Goal: Task Accomplishment & Management: Use online tool/utility

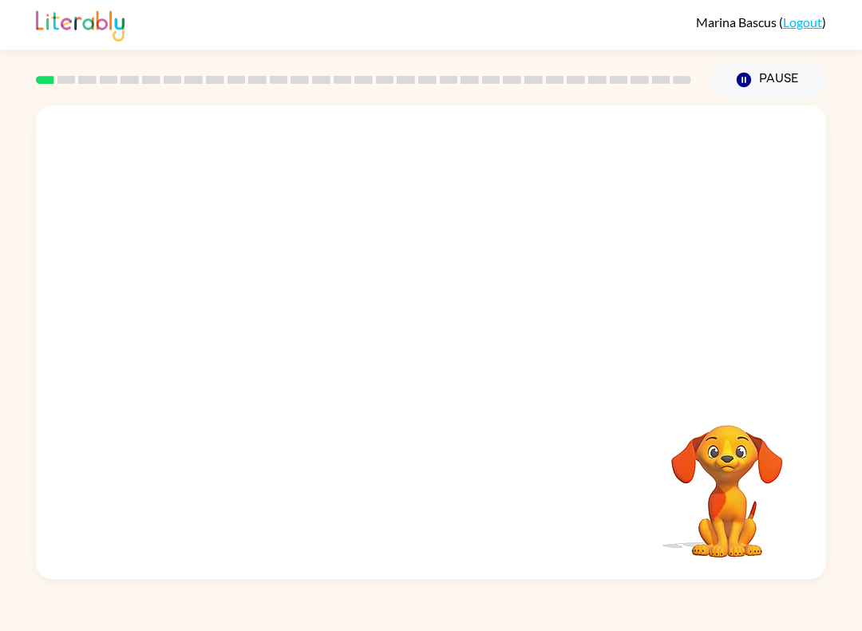
click at [390, 256] on video "Your browser must support playing .mp4 files to use Literably. Please try using…" at bounding box center [431, 248] width 790 height 286
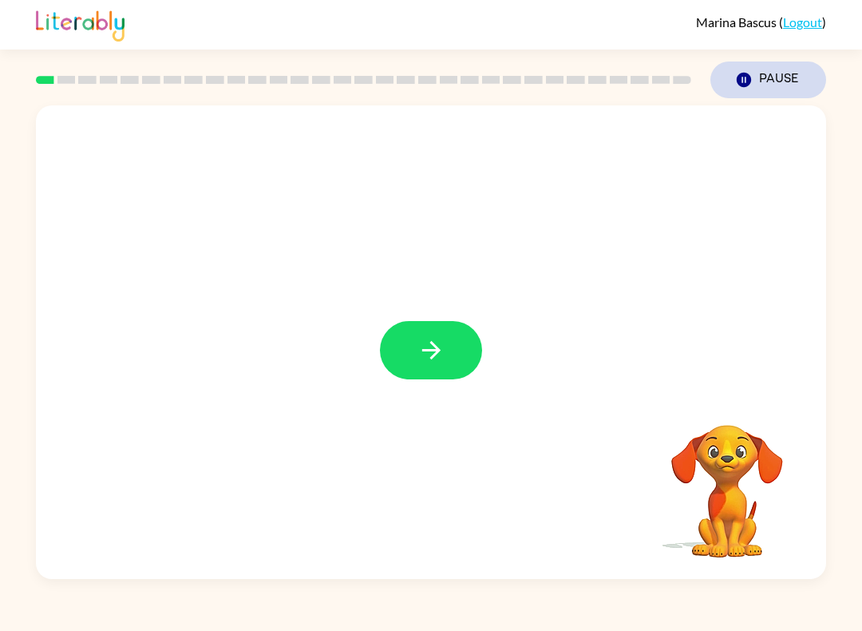
click at [748, 77] on icon "button" at bounding box center [744, 80] width 14 height 14
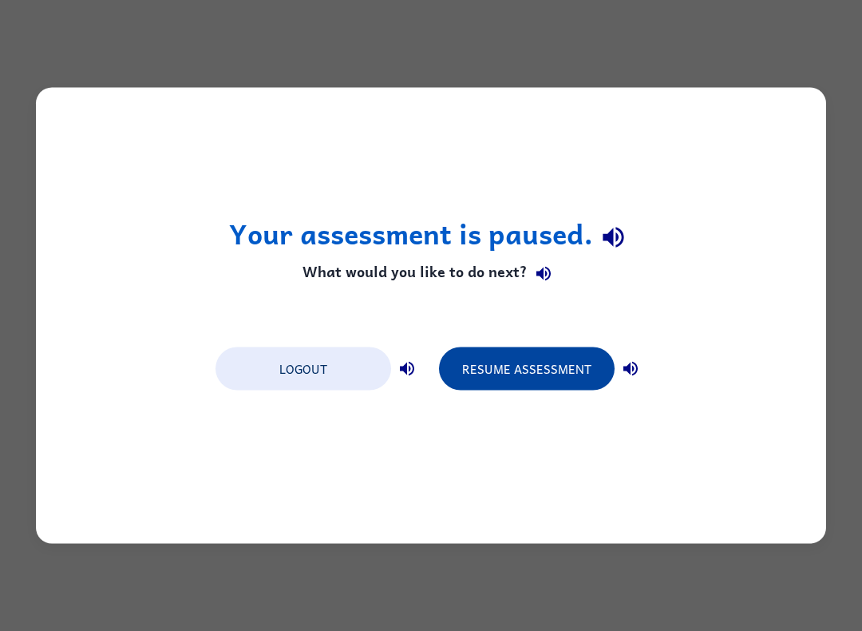
click at [541, 362] on button "Resume Assessment" at bounding box center [527, 368] width 176 height 43
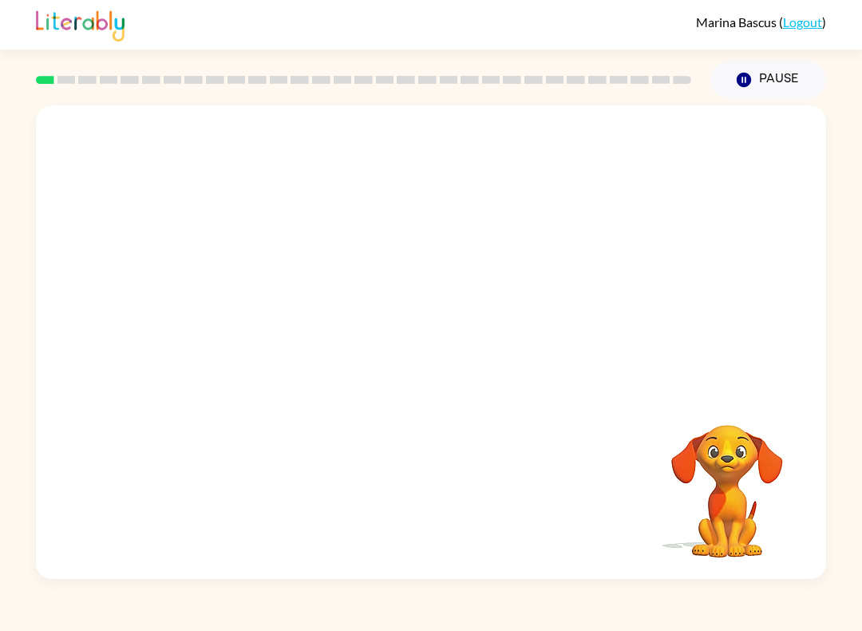
click at [384, 256] on video "Your browser must support playing .mp4 files to use Literably. Please try using…" at bounding box center [431, 248] width 790 height 286
click at [437, 344] on icon "button" at bounding box center [432, 350] width 28 height 28
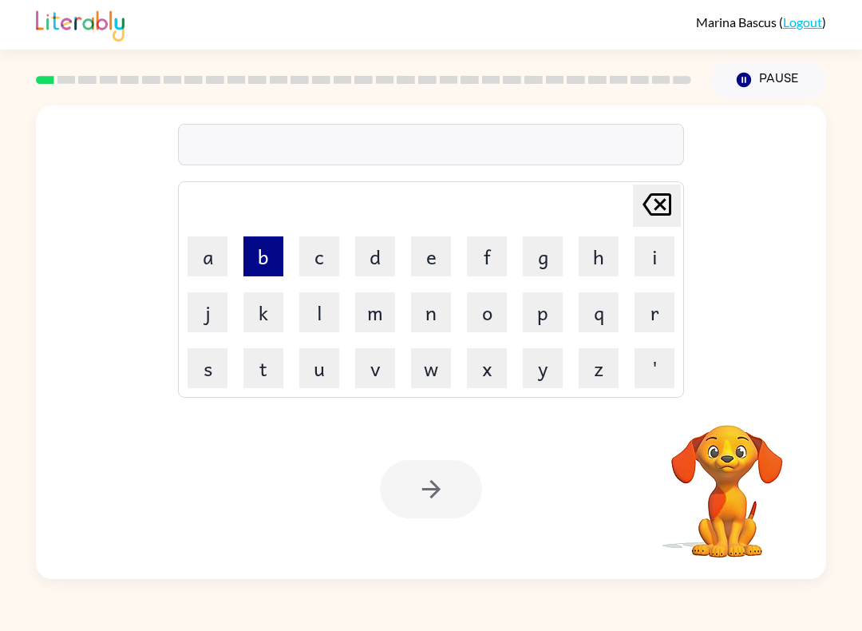
click at [268, 257] on button "b" at bounding box center [264, 256] width 40 height 40
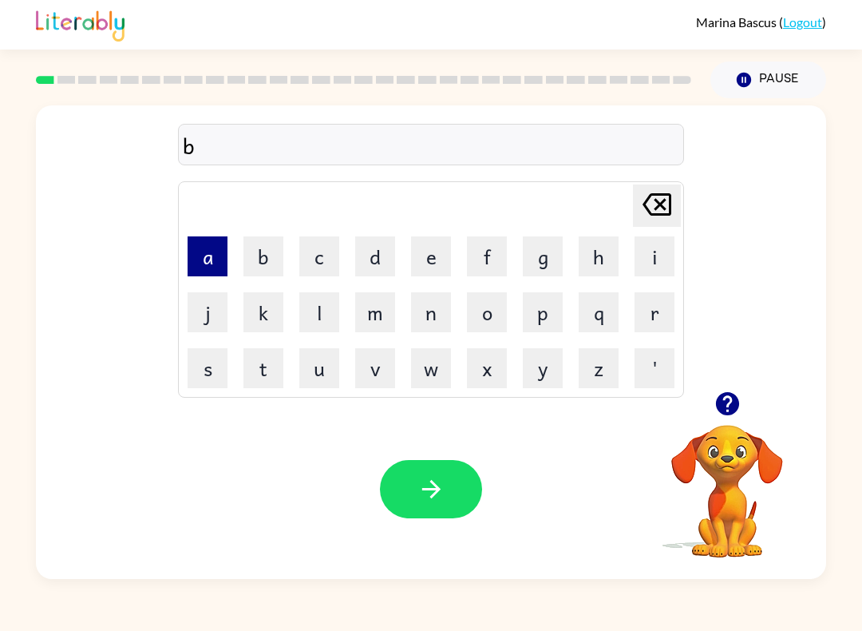
click at [212, 251] on button "a" at bounding box center [208, 256] width 40 height 40
click at [494, 310] on button "o" at bounding box center [487, 312] width 40 height 40
click at [667, 200] on icon "[PERSON_NAME] last character input" at bounding box center [657, 204] width 38 height 38
click at [669, 199] on icon at bounding box center [657, 204] width 29 height 22
click at [496, 315] on button "o" at bounding box center [487, 312] width 40 height 40
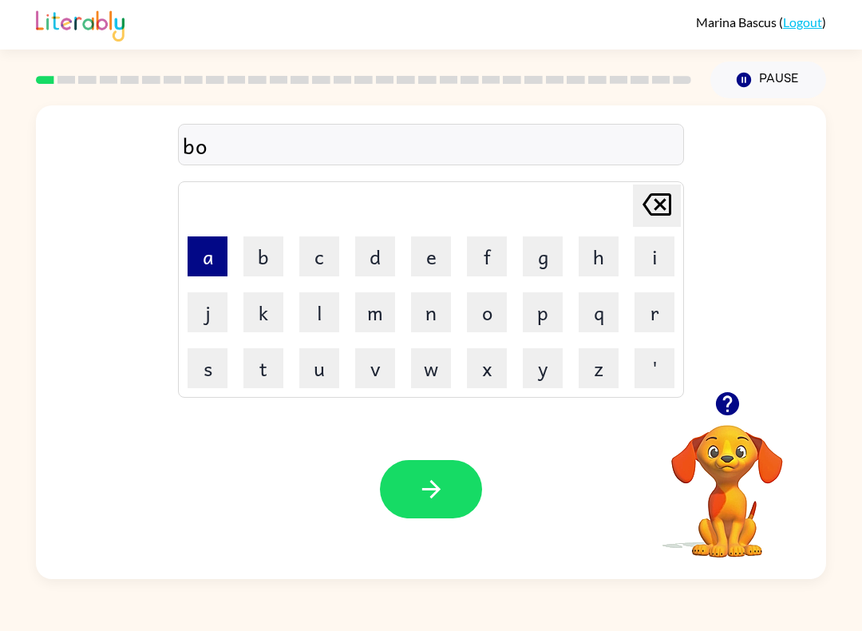
click at [196, 244] on button "a" at bounding box center [208, 256] width 40 height 40
click at [647, 311] on button "r" at bounding box center [655, 312] width 40 height 40
click at [390, 250] on button "d" at bounding box center [375, 256] width 40 height 40
click at [430, 255] on button "e" at bounding box center [431, 256] width 40 height 40
click at [656, 317] on button "r" at bounding box center [655, 312] width 40 height 40
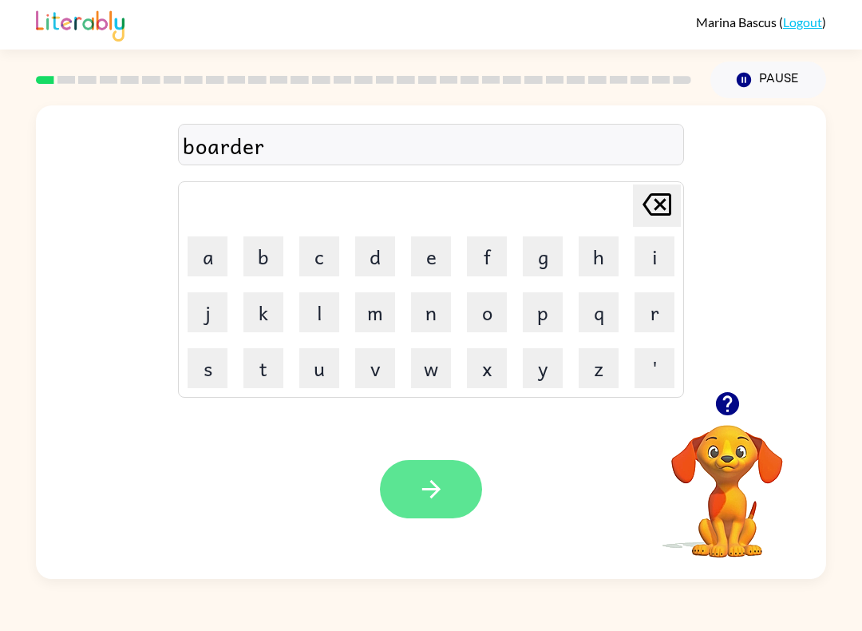
click at [449, 489] on button "button" at bounding box center [431, 489] width 102 height 58
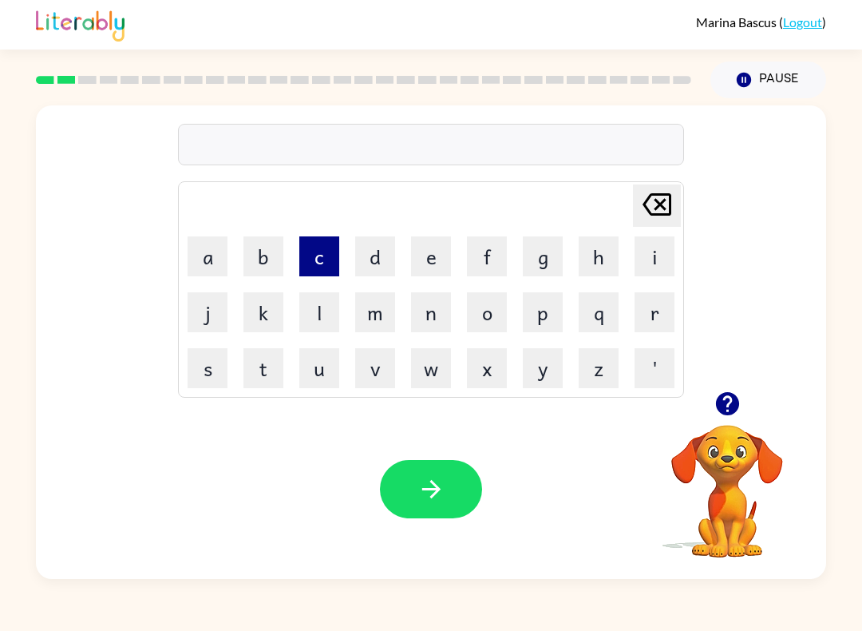
click at [325, 255] on button "c" at bounding box center [319, 256] width 40 height 40
click at [492, 304] on button "o" at bounding box center [487, 312] width 40 height 40
click at [319, 366] on button "u" at bounding box center [319, 368] width 40 height 40
click at [446, 307] on button "n" at bounding box center [431, 312] width 40 height 40
click at [275, 360] on button "t" at bounding box center [264, 368] width 40 height 40
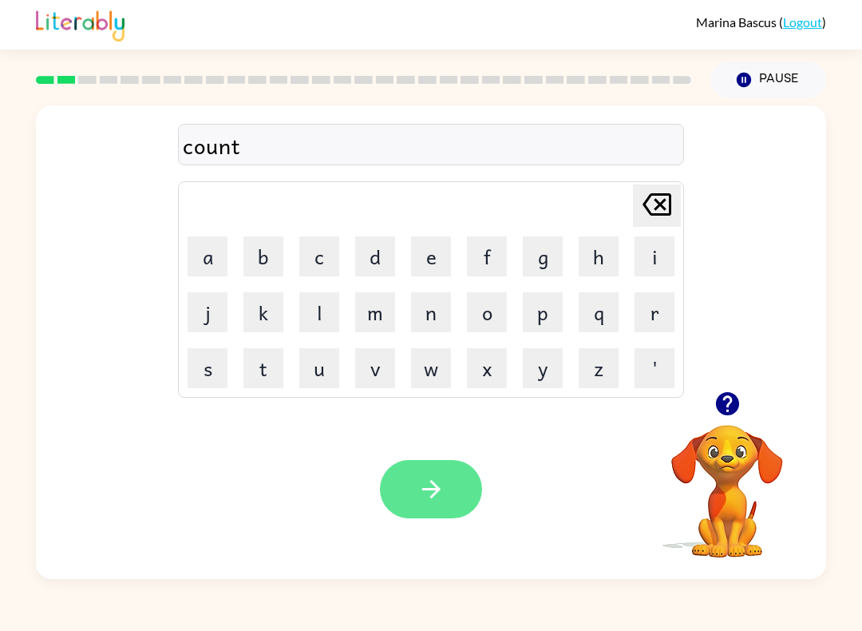
click at [442, 467] on button "button" at bounding box center [431, 489] width 102 height 58
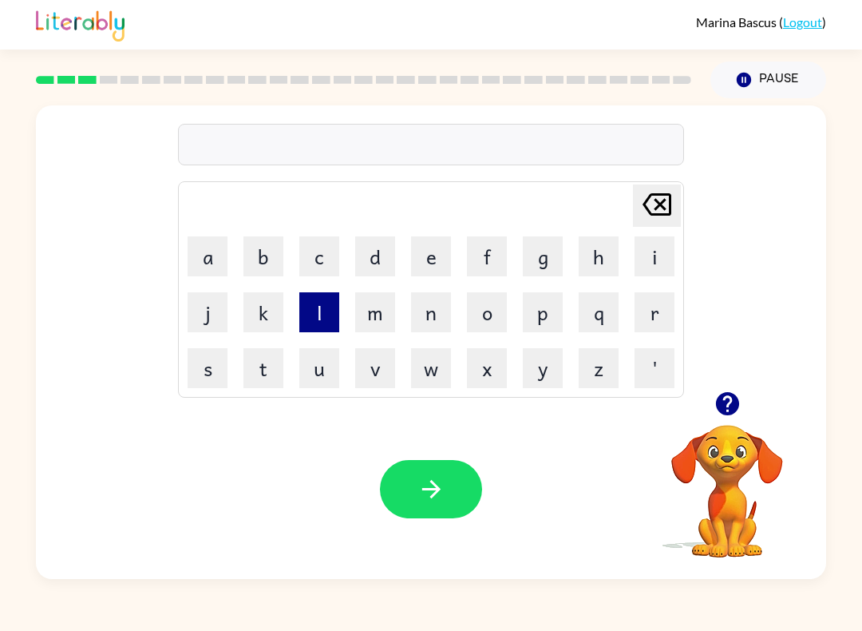
click at [323, 312] on button "l" at bounding box center [319, 312] width 40 height 40
click at [491, 296] on button "o" at bounding box center [487, 312] width 40 height 40
click at [339, 239] on button "c" at bounding box center [319, 256] width 40 height 40
click at [211, 253] on button "a" at bounding box center [208, 256] width 40 height 40
click at [270, 380] on button "t" at bounding box center [264, 368] width 40 height 40
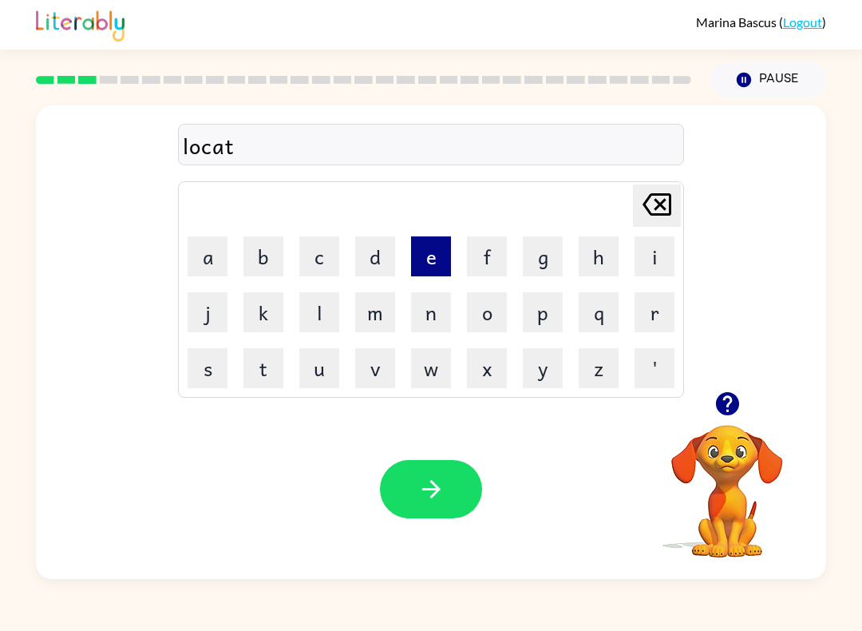
click at [438, 263] on button "e" at bounding box center [431, 256] width 40 height 40
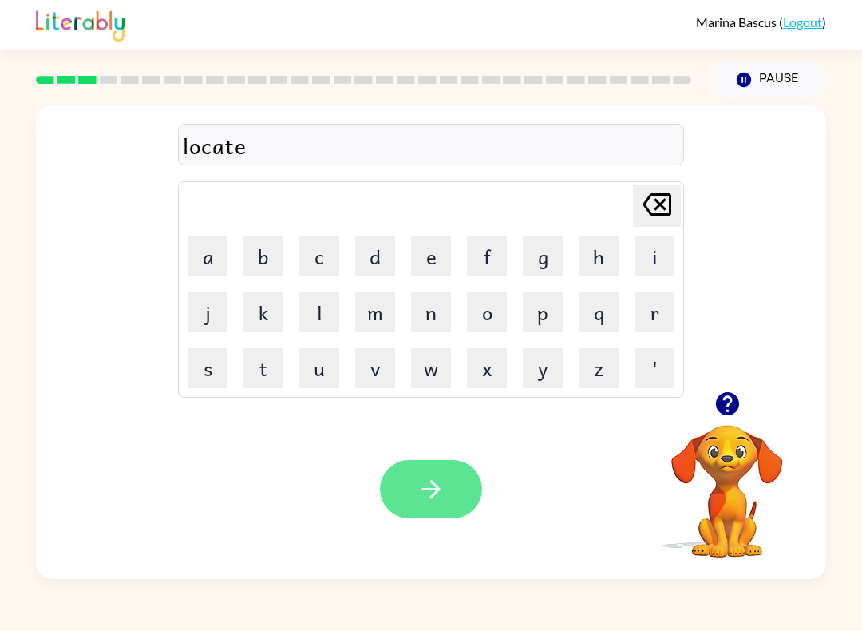
click at [432, 501] on icon "button" at bounding box center [432, 489] width 28 height 28
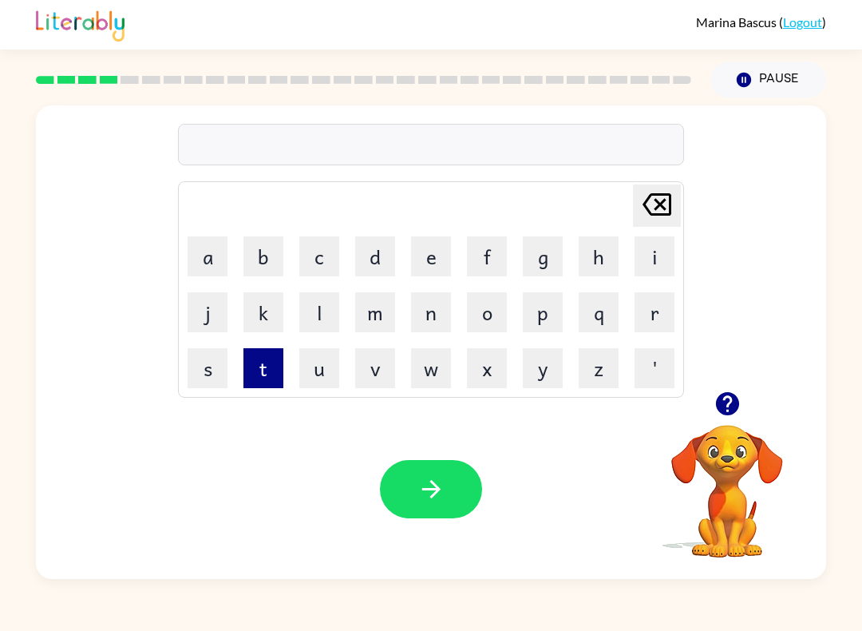
click at [275, 369] on button "t" at bounding box center [264, 368] width 40 height 40
click at [431, 368] on button "w" at bounding box center [431, 368] width 40 height 40
click at [657, 257] on button "i" at bounding box center [655, 256] width 40 height 40
click at [422, 320] on button "n" at bounding box center [431, 312] width 40 height 40
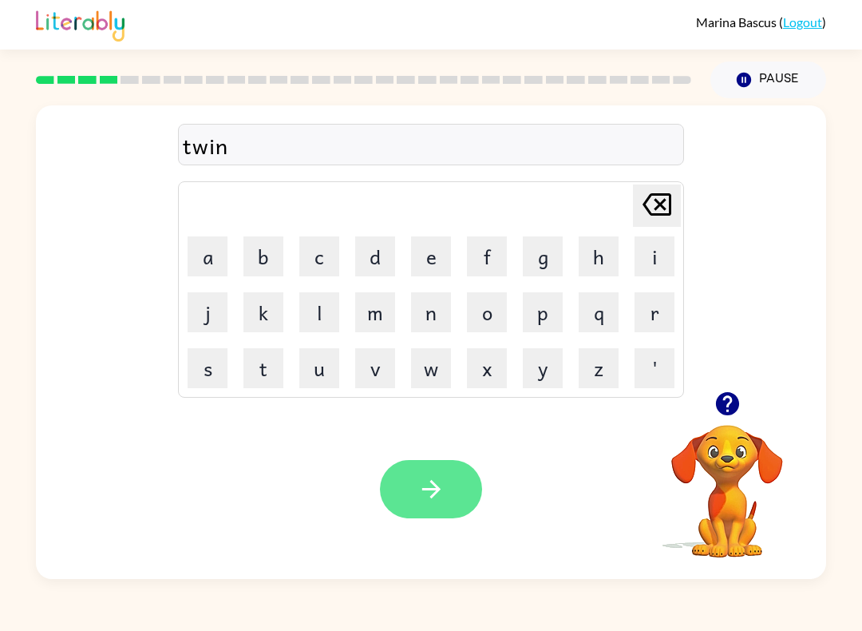
click at [444, 480] on icon "button" at bounding box center [432, 489] width 28 height 28
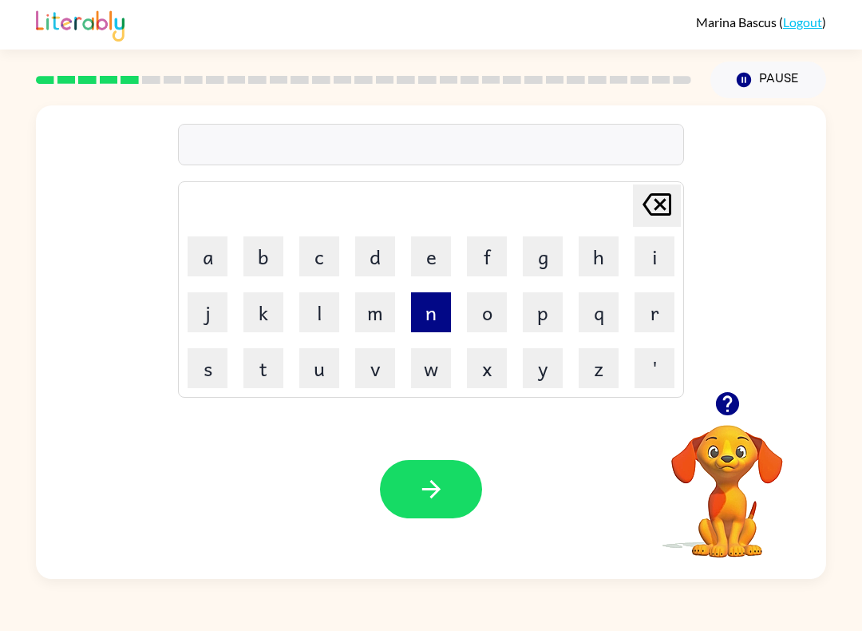
click at [436, 319] on button "n" at bounding box center [431, 312] width 40 height 40
click at [212, 249] on button "a" at bounding box center [208, 256] width 40 height 40
click at [655, 317] on button "r" at bounding box center [655, 312] width 40 height 40
click at [649, 318] on button "r" at bounding box center [655, 312] width 40 height 40
click at [487, 312] on button "o" at bounding box center [487, 312] width 40 height 40
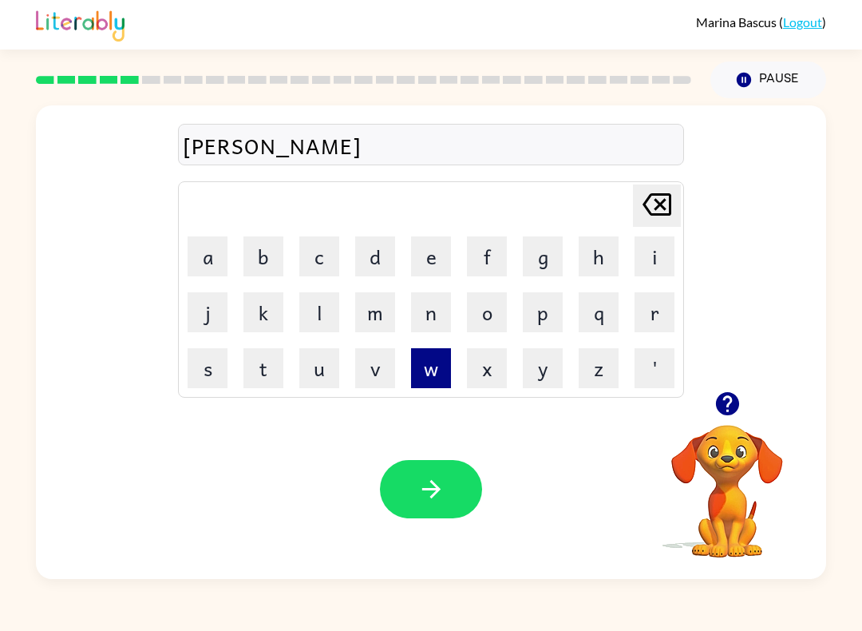
click at [427, 376] on button "w" at bounding box center [431, 368] width 40 height 40
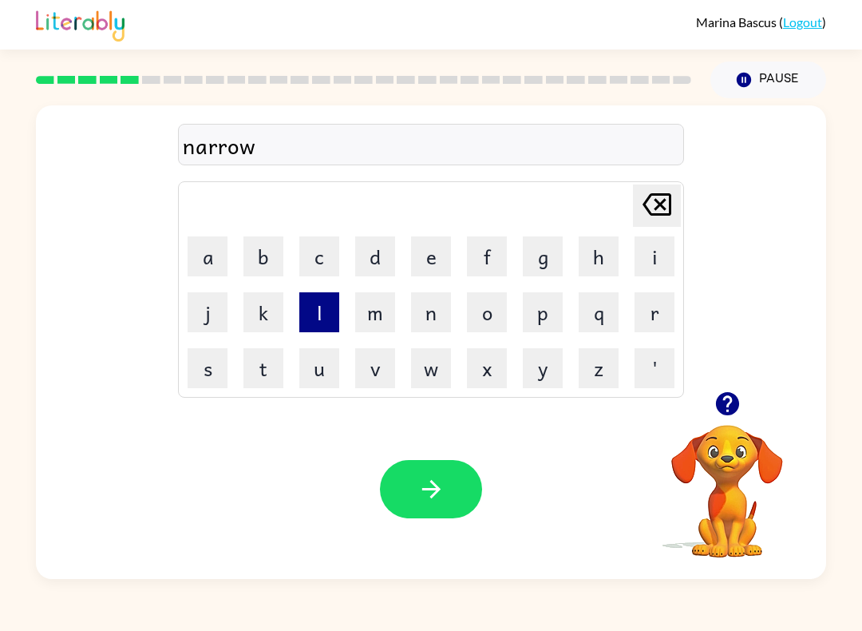
click at [329, 314] on button "l" at bounding box center [319, 312] width 40 height 40
click at [542, 374] on button "y" at bounding box center [543, 368] width 40 height 40
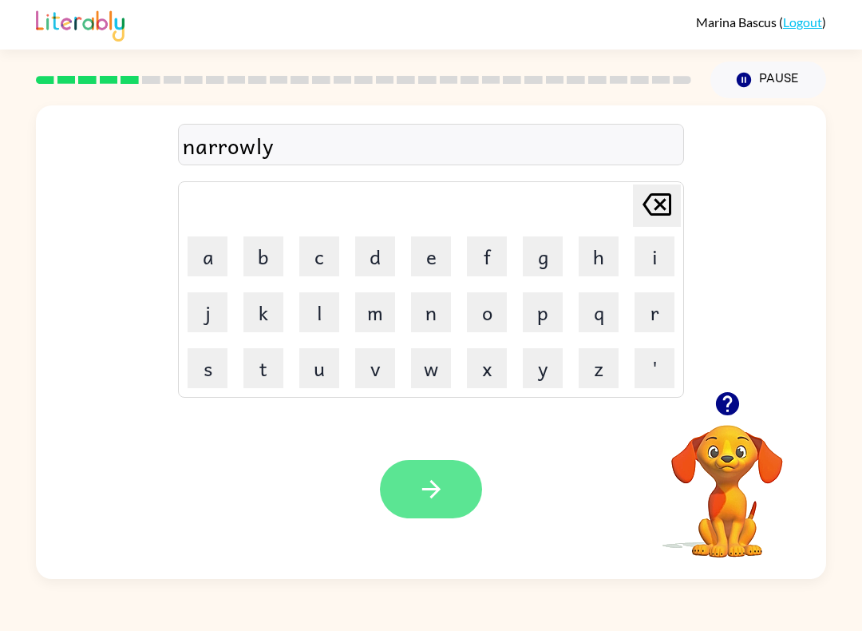
click at [423, 461] on button "button" at bounding box center [431, 489] width 102 height 58
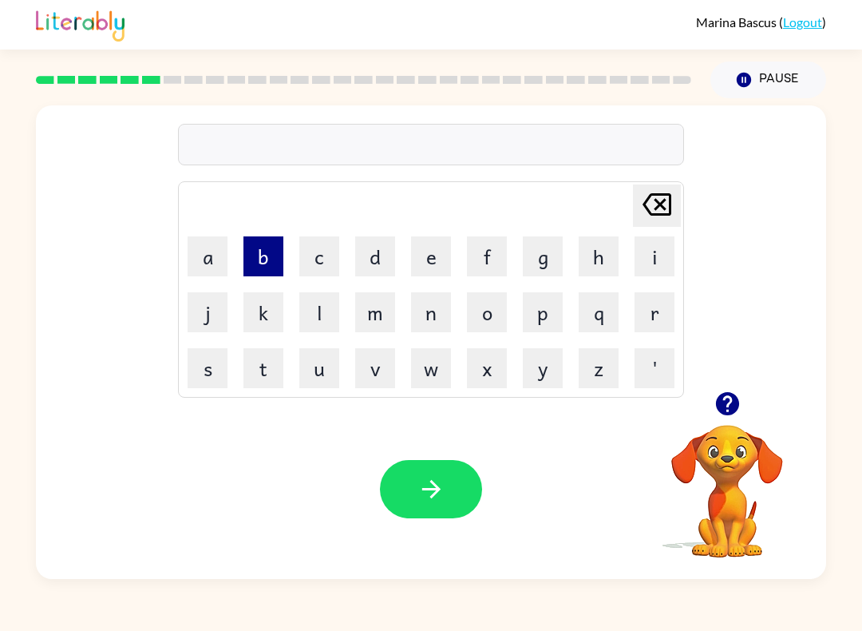
click at [263, 255] on button "b" at bounding box center [264, 256] width 40 height 40
click at [444, 248] on button "e" at bounding box center [431, 256] width 40 height 40
click at [608, 253] on button "h" at bounding box center [599, 256] width 40 height 40
click at [663, 252] on button "i" at bounding box center [655, 256] width 40 height 40
click at [434, 312] on button "n" at bounding box center [431, 312] width 40 height 40
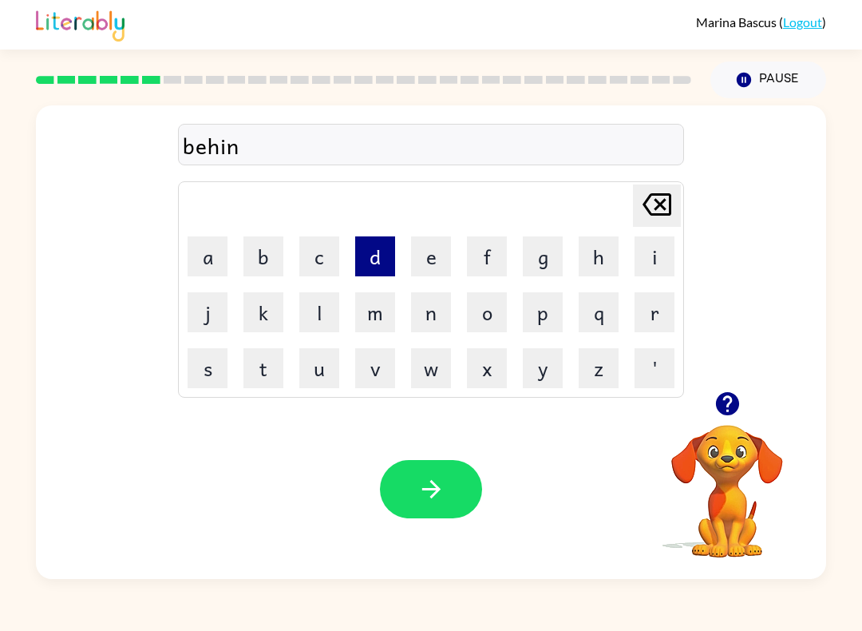
click at [378, 253] on button "d" at bounding box center [375, 256] width 40 height 40
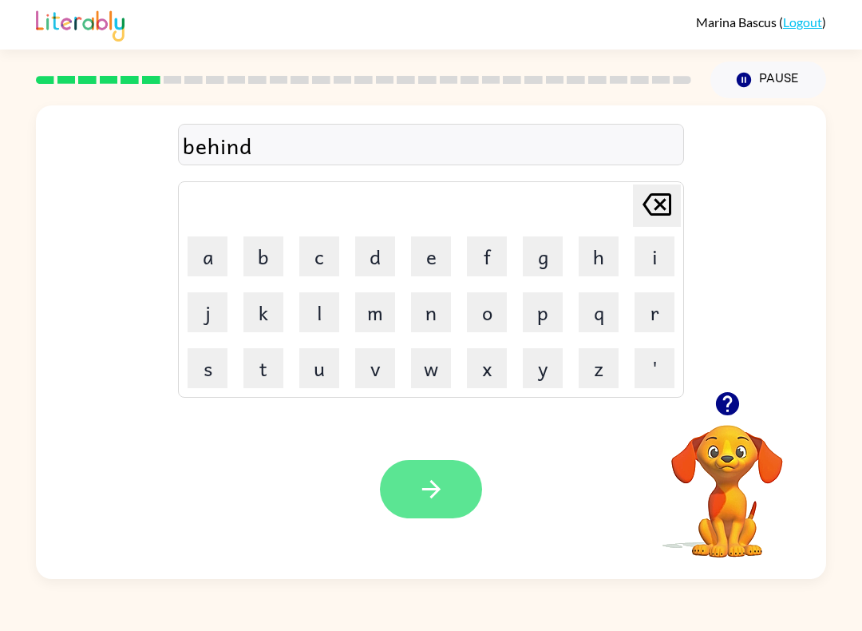
click at [430, 479] on icon "button" at bounding box center [432, 489] width 28 height 28
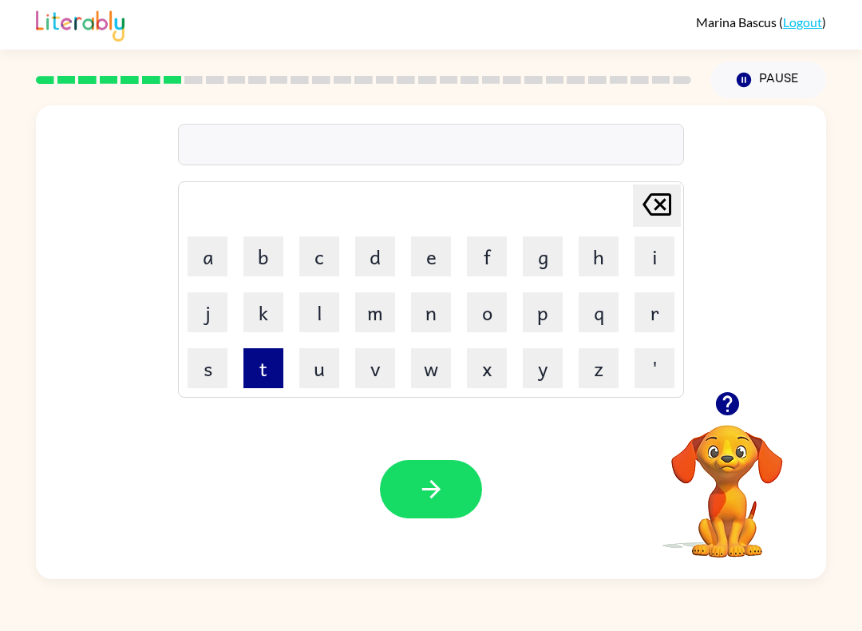
click at [259, 364] on button "t" at bounding box center [264, 368] width 40 height 40
click at [658, 302] on button "r" at bounding box center [655, 312] width 40 height 40
click at [657, 254] on button "i" at bounding box center [655, 256] width 40 height 40
click at [323, 254] on button "c" at bounding box center [319, 256] width 40 height 40
click at [281, 295] on button "k" at bounding box center [264, 312] width 40 height 40
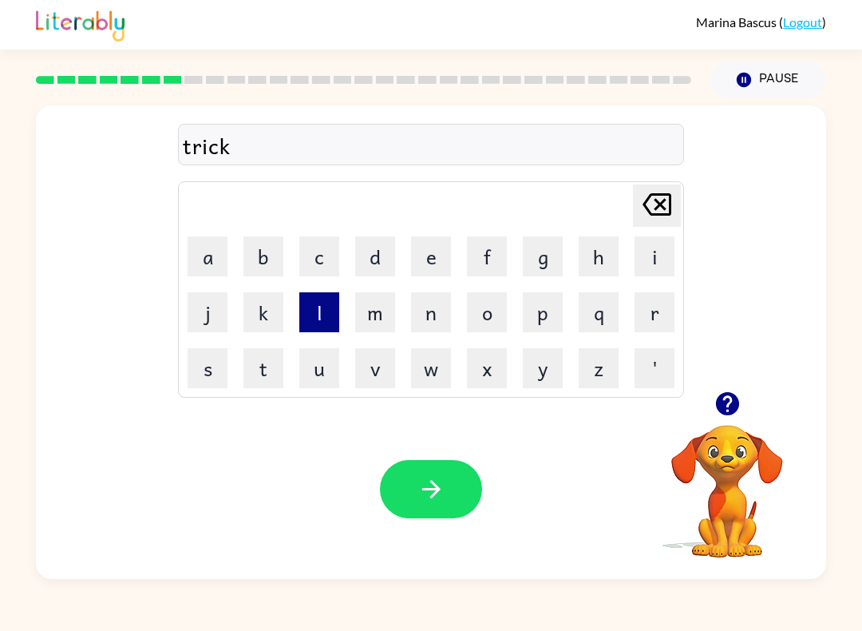
click at [319, 307] on button "l" at bounding box center [319, 312] width 40 height 40
click at [445, 251] on button "e" at bounding box center [431, 256] width 40 height 40
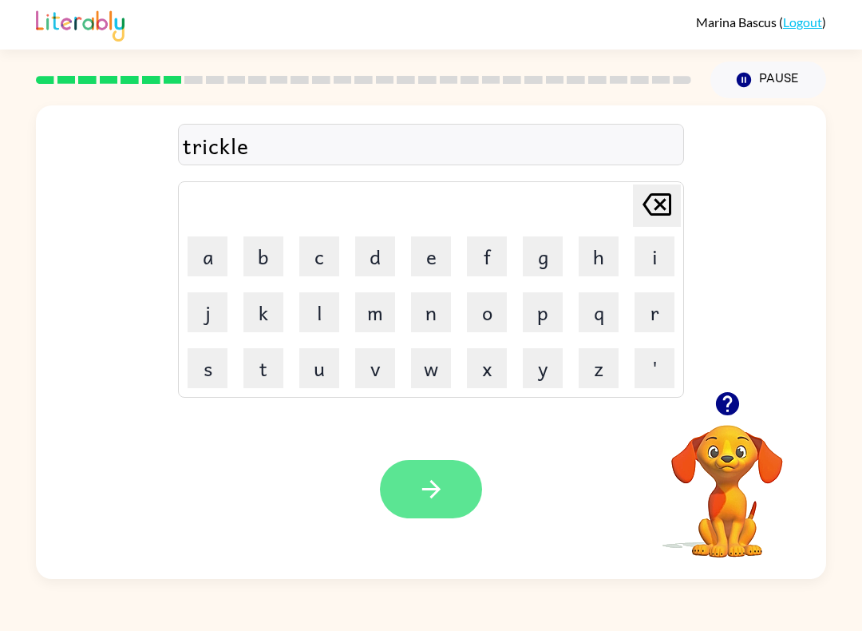
click at [438, 480] on icon "button" at bounding box center [432, 489] width 28 height 28
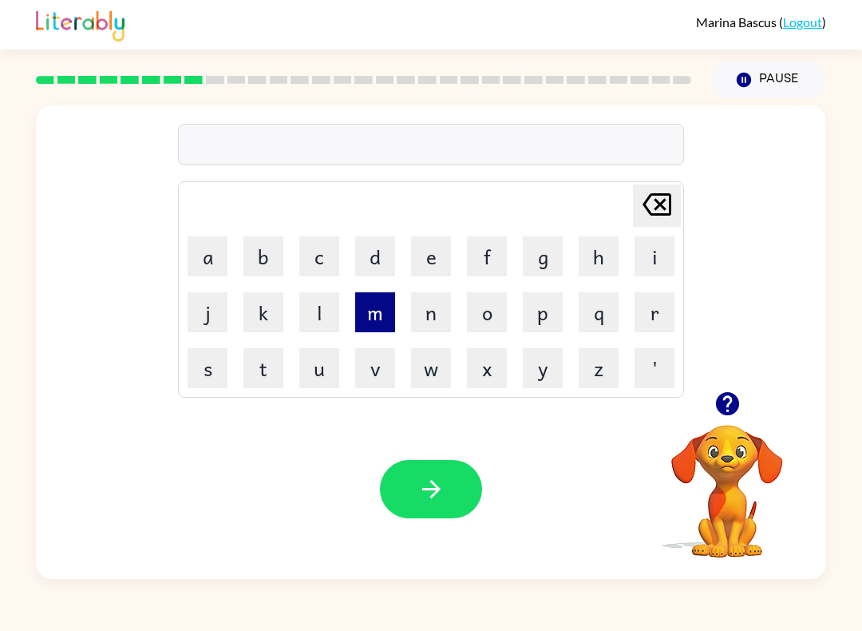
click at [384, 308] on button "m" at bounding box center [375, 312] width 40 height 40
click at [649, 271] on button "i" at bounding box center [655, 256] width 40 height 40
click at [650, 307] on button "r" at bounding box center [655, 312] width 40 height 40
click at [645, 260] on button "i" at bounding box center [655, 256] width 40 height 40
click at [324, 247] on button "c" at bounding box center [319, 256] width 40 height 40
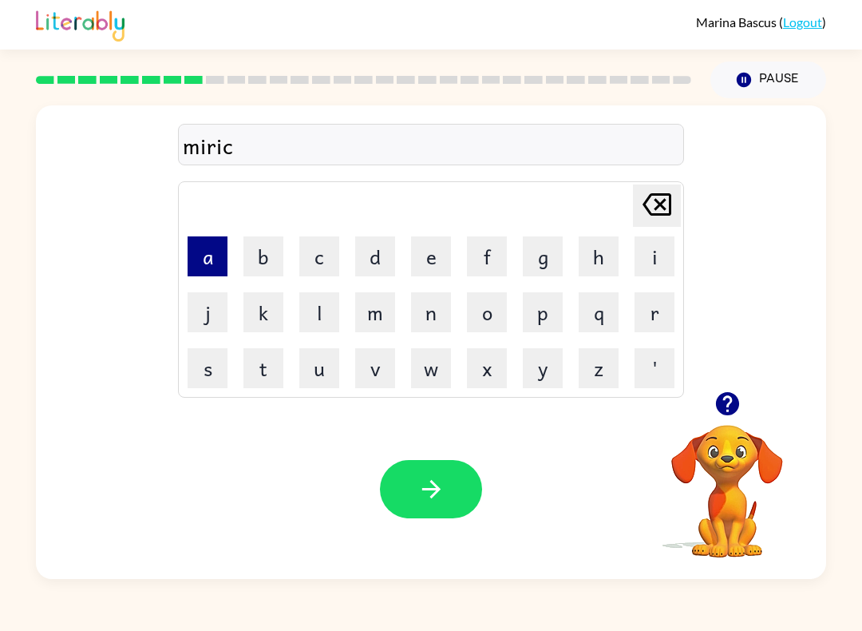
click at [209, 249] on button "a" at bounding box center [208, 256] width 40 height 40
click at [323, 302] on button "l" at bounding box center [319, 312] width 40 height 40
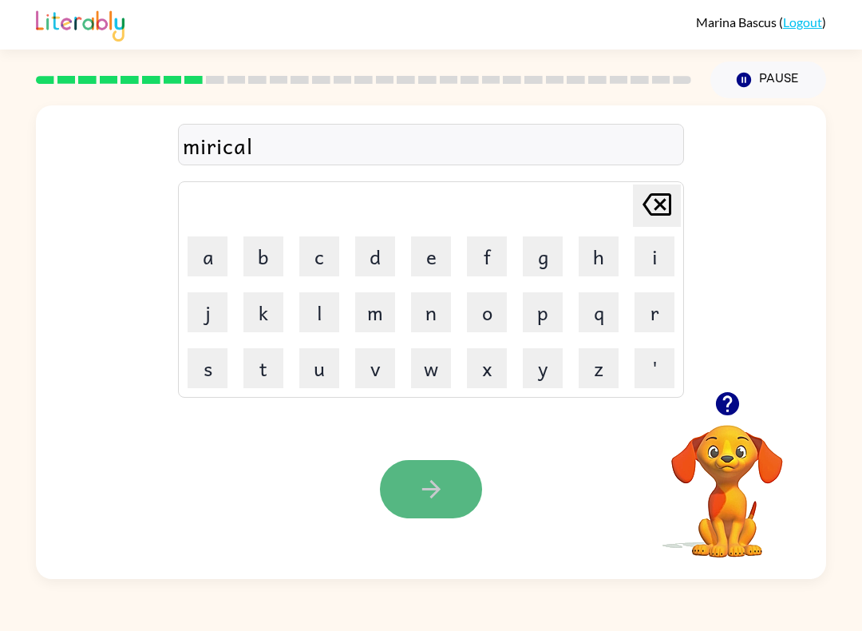
click at [439, 497] on icon "button" at bounding box center [432, 489] width 28 height 28
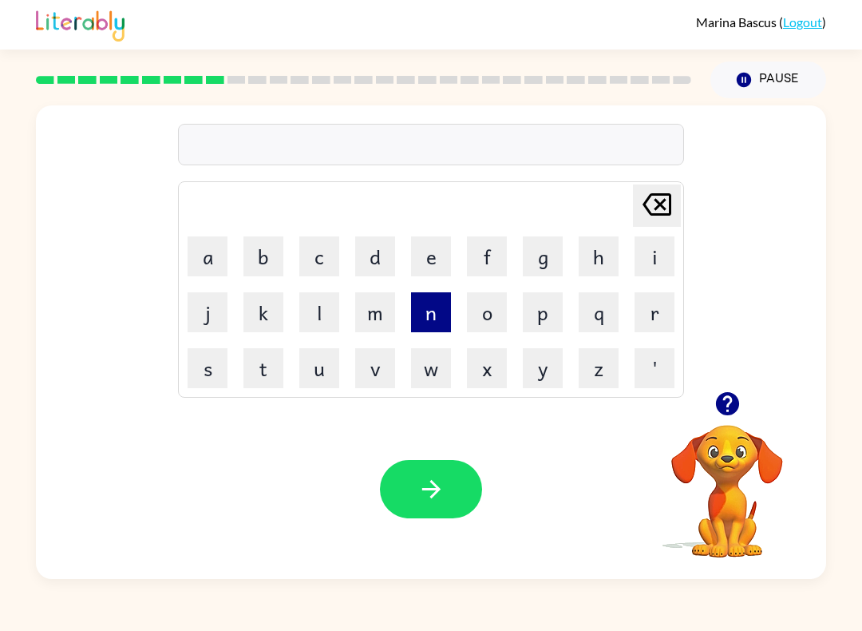
click at [434, 309] on button "n" at bounding box center [431, 312] width 40 height 40
click at [672, 248] on button "i" at bounding box center [655, 256] width 40 height 40
click at [674, 250] on button "i" at bounding box center [655, 256] width 40 height 40
click at [382, 308] on button "m" at bounding box center [375, 312] width 40 height 40
click at [644, 211] on icon "[PERSON_NAME] last character input" at bounding box center [657, 204] width 38 height 38
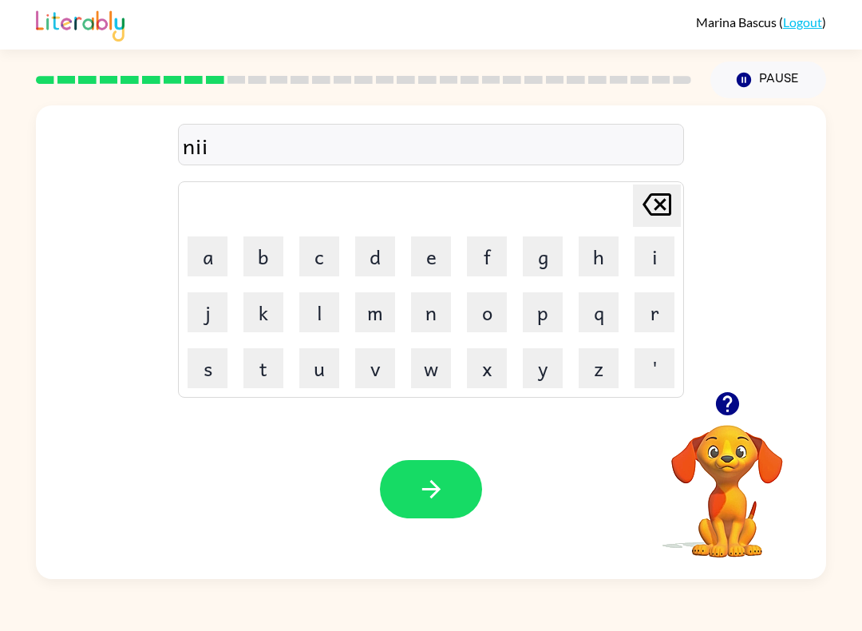
click at [665, 208] on icon "[PERSON_NAME] last character input" at bounding box center [657, 204] width 38 height 38
click at [382, 312] on button "m" at bounding box center [375, 312] width 40 height 40
click at [271, 242] on button "b" at bounding box center [264, 256] width 40 height 40
click at [313, 316] on button "l" at bounding box center [319, 312] width 40 height 40
click at [428, 262] on button "e" at bounding box center [431, 256] width 40 height 40
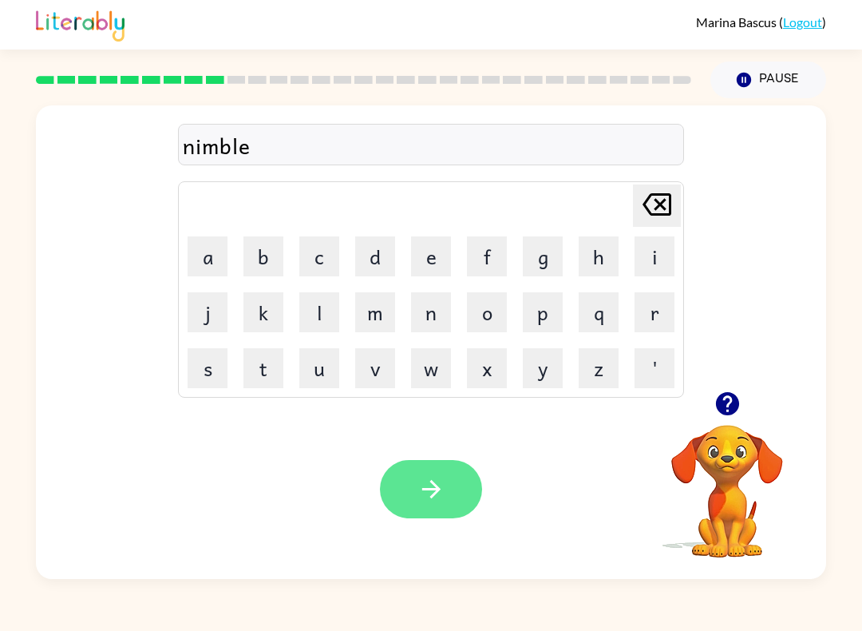
click at [448, 481] on button "button" at bounding box center [431, 489] width 102 height 58
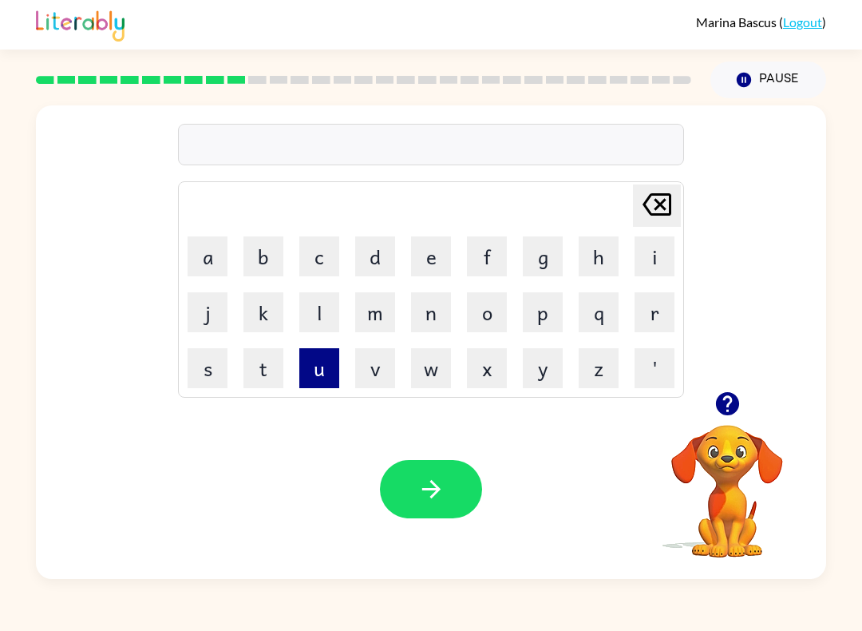
click at [331, 362] on button "u" at bounding box center [319, 368] width 40 height 40
click at [434, 327] on button "n" at bounding box center [431, 312] width 40 height 40
click at [505, 250] on button "f" at bounding box center [487, 256] width 40 height 40
click at [490, 302] on button "o" at bounding box center [487, 312] width 40 height 40
click at [323, 311] on button "l" at bounding box center [319, 312] width 40 height 40
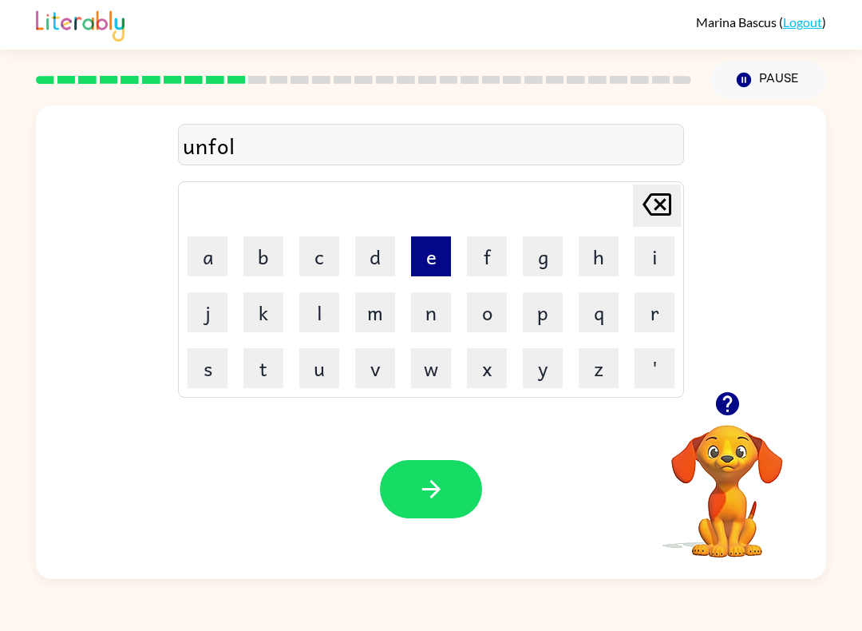
click at [425, 249] on button "e" at bounding box center [431, 256] width 40 height 40
click at [385, 253] on button "d" at bounding box center [375, 256] width 40 height 40
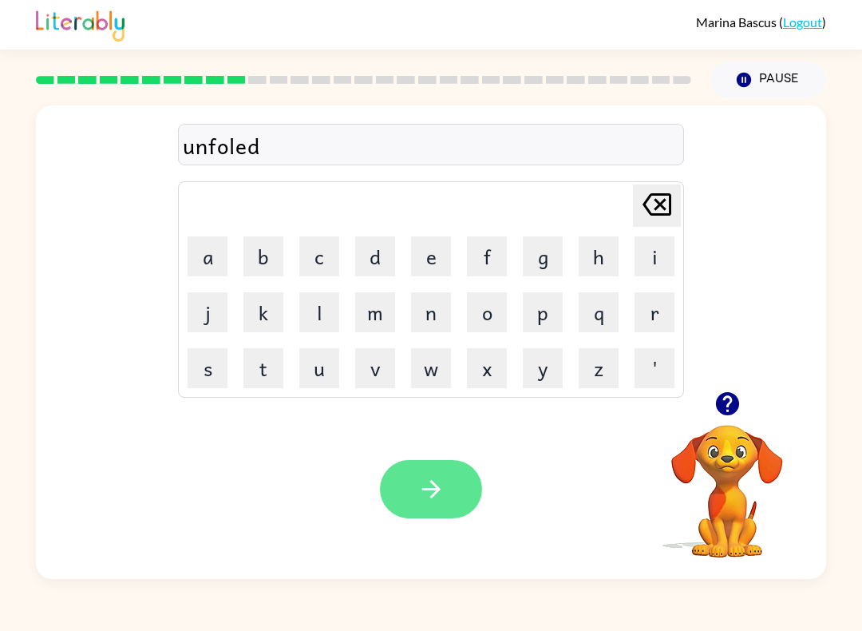
click at [442, 465] on button "button" at bounding box center [431, 489] width 102 height 58
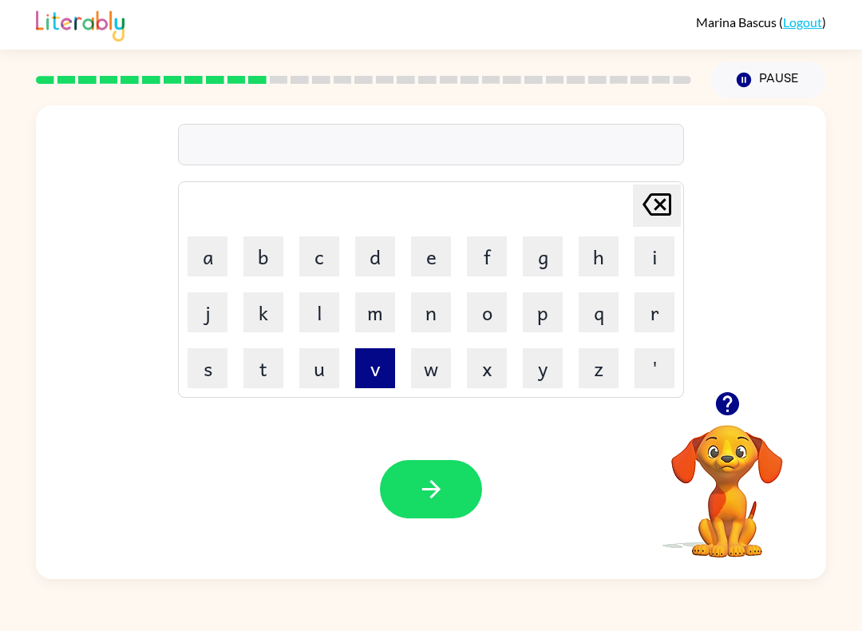
click at [373, 357] on button "v" at bounding box center [375, 368] width 40 height 40
click at [498, 304] on button "o" at bounding box center [487, 312] width 40 height 40
click at [271, 366] on button "t" at bounding box center [264, 368] width 40 height 40
click at [430, 259] on button "e" at bounding box center [431, 256] width 40 height 40
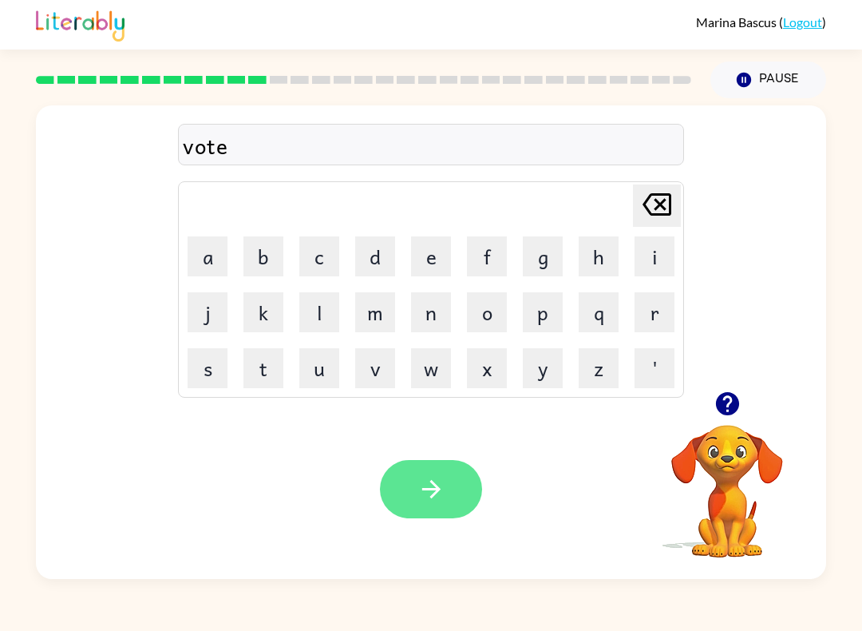
click at [446, 478] on button "button" at bounding box center [431, 489] width 102 height 58
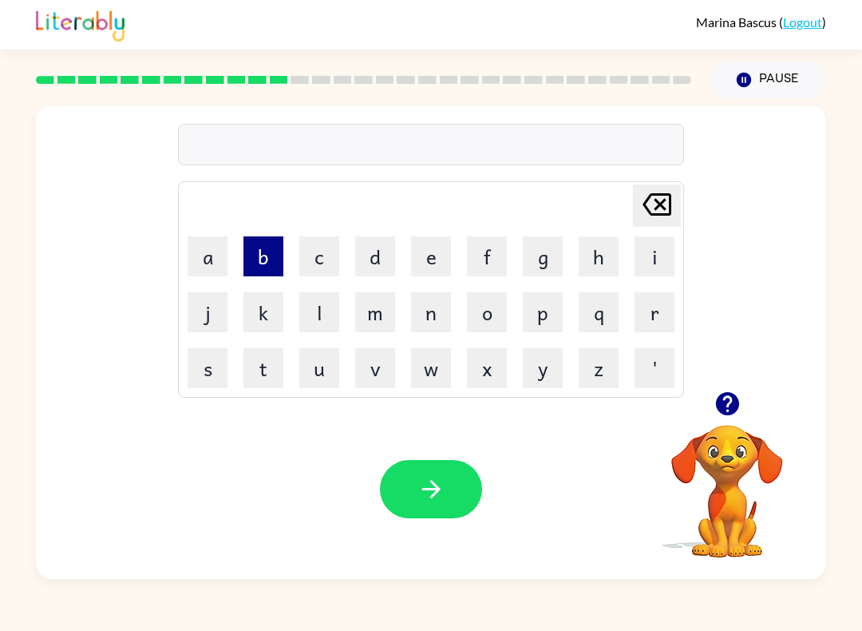
click at [263, 262] on button "b" at bounding box center [264, 256] width 40 height 40
click at [443, 252] on button "e" at bounding box center [431, 256] width 40 height 40
click at [380, 268] on button "d" at bounding box center [375, 256] width 40 height 40
click at [272, 358] on button "t" at bounding box center [264, 368] width 40 height 40
click at [659, 248] on button "i" at bounding box center [655, 256] width 40 height 40
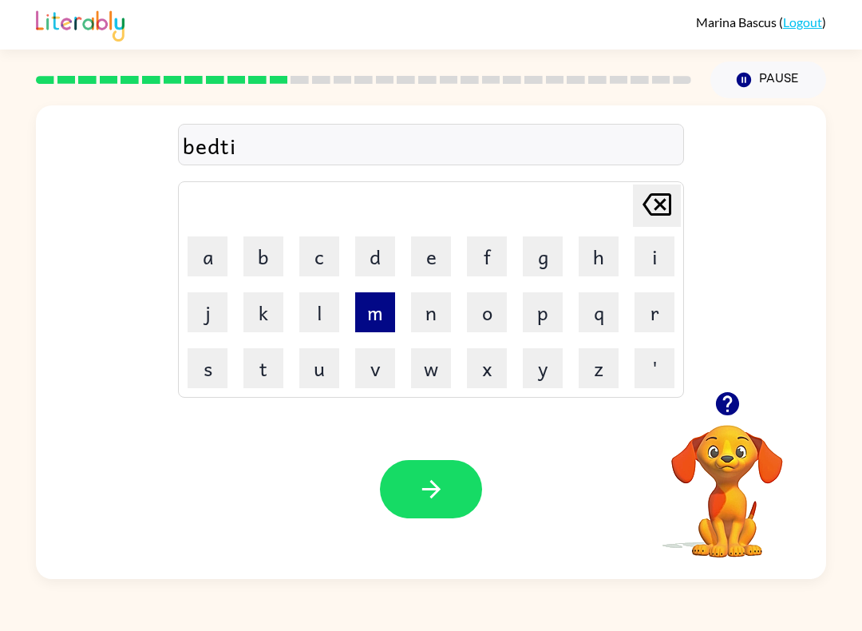
click at [386, 317] on button "m" at bounding box center [375, 312] width 40 height 40
click at [441, 253] on button "e" at bounding box center [431, 256] width 40 height 40
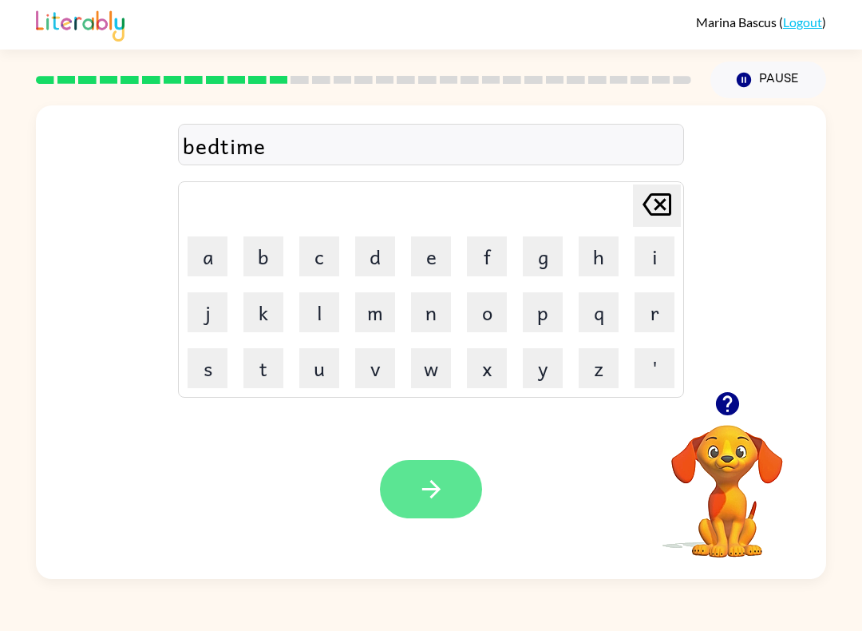
click at [442, 478] on icon "button" at bounding box center [432, 489] width 28 height 28
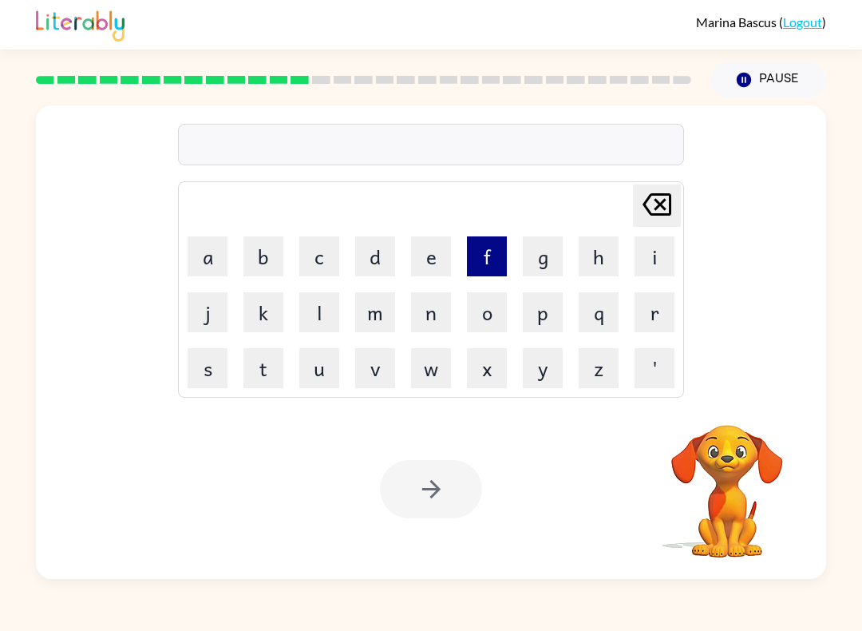
click at [483, 256] on button "f" at bounding box center [487, 256] width 40 height 40
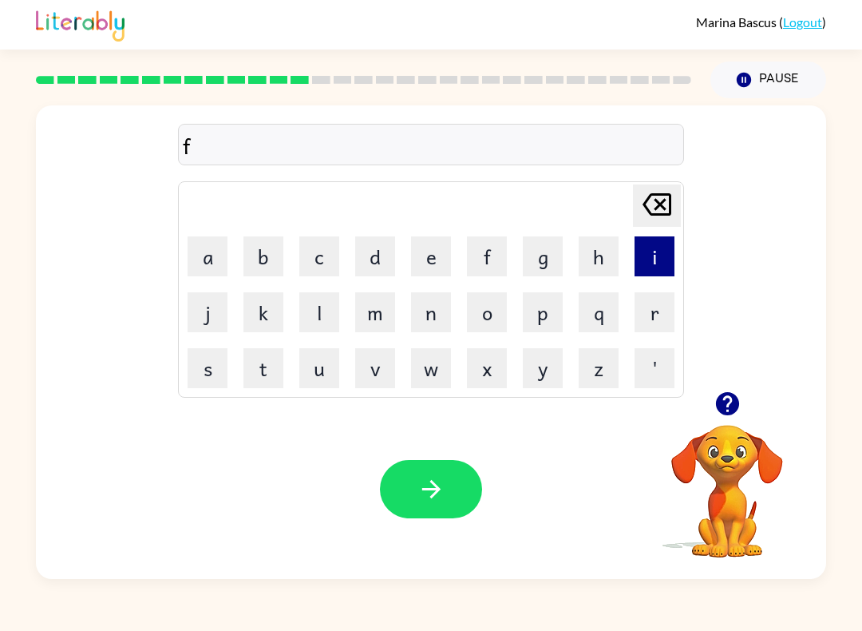
click at [655, 259] on button "i" at bounding box center [655, 256] width 40 height 40
click at [267, 365] on button "t" at bounding box center [264, 368] width 40 height 40
click at [440, 315] on button "n" at bounding box center [431, 312] width 40 height 40
click at [428, 259] on button "e" at bounding box center [431, 256] width 40 height 40
click at [214, 362] on button "s" at bounding box center [208, 368] width 40 height 40
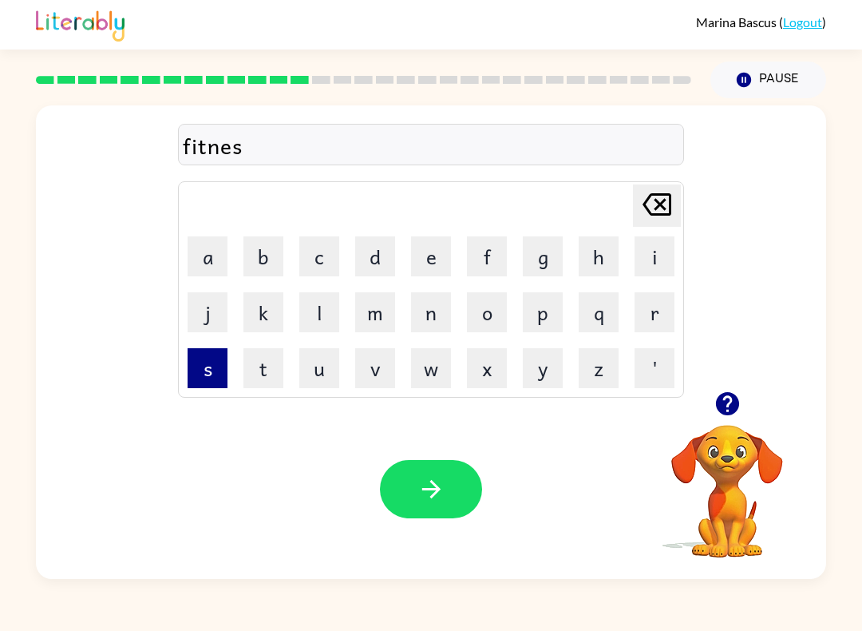
click at [214, 362] on button "s" at bounding box center [208, 368] width 40 height 40
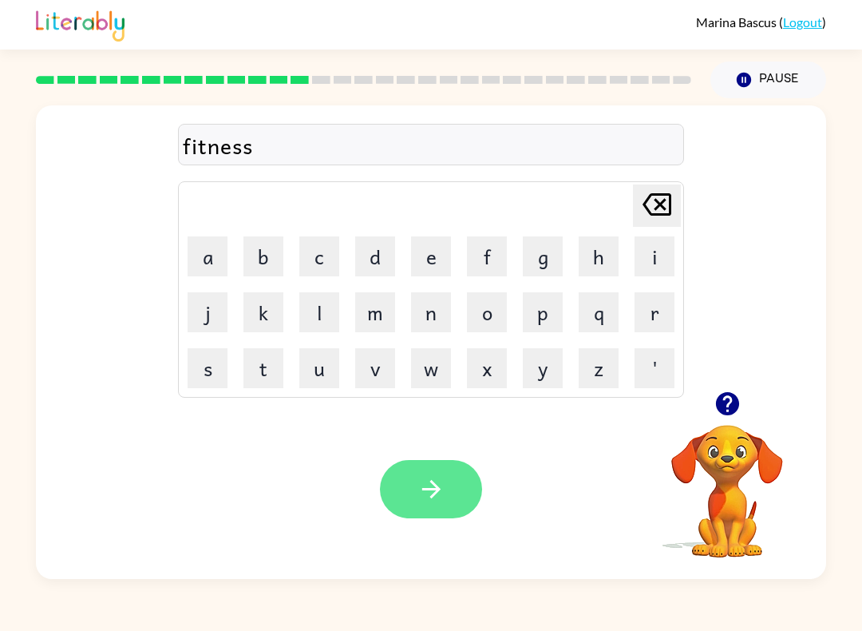
click at [438, 481] on icon "button" at bounding box center [432, 489] width 28 height 28
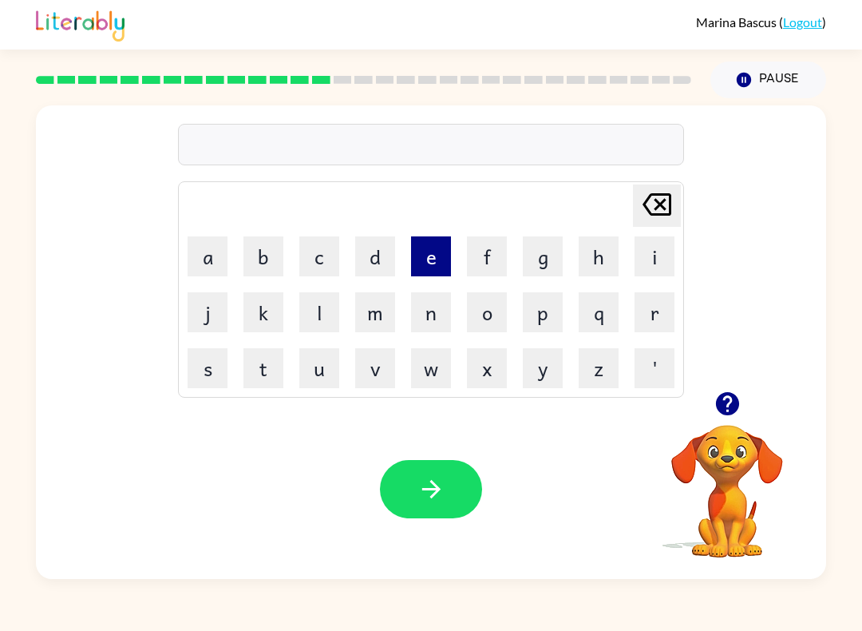
click at [433, 249] on button "e" at bounding box center [431, 256] width 40 height 40
click at [315, 311] on button "l" at bounding box center [319, 312] width 40 height 40
click at [213, 254] on button "a" at bounding box center [208, 256] width 40 height 40
click at [552, 358] on button "y" at bounding box center [543, 368] width 40 height 40
click at [651, 200] on icon "[PERSON_NAME] last character input" at bounding box center [657, 204] width 38 height 38
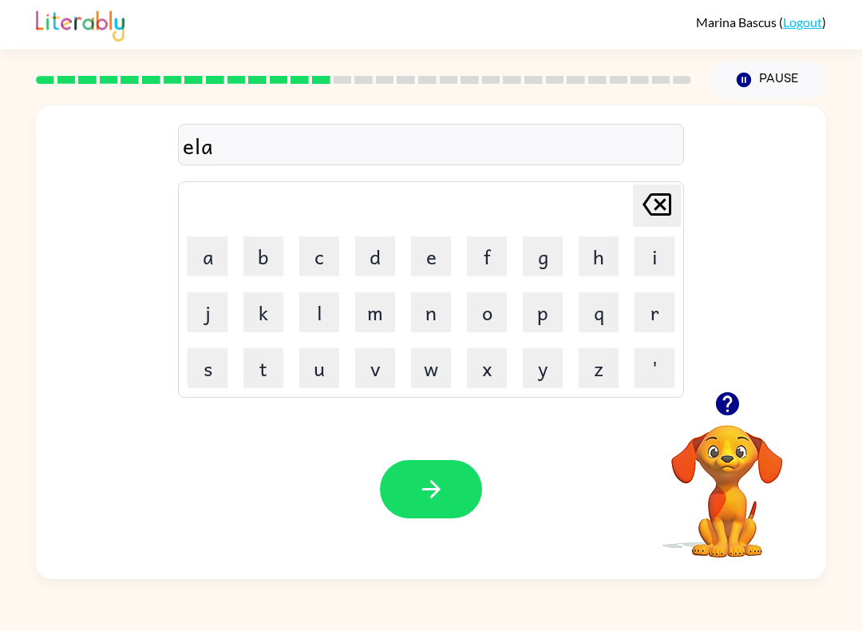
click at [651, 199] on icon "[PERSON_NAME] last character input" at bounding box center [657, 204] width 38 height 38
click at [662, 210] on icon "[PERSON_NAME] last character input" at bounding box center [657, 204] width 38 height 38
click at [663, 210] on icon "[PERSON_NAME] last character input" at bounding box center [657, 204] width 38 height 38
click at [371, 251] on button "d" at bounding box center [375, 256] width 40 height 40
click at [426, 253] on button "e" at bounding box center [431, 256] width 40 height 40
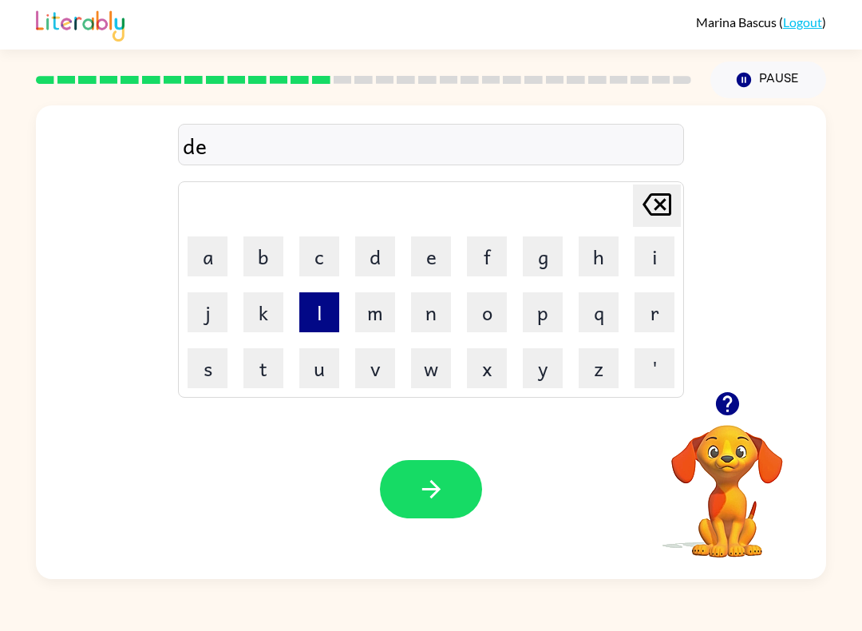
click at [327, 311] on button "l" at bounding box center [319, 312] width 40 height 40
click at [223, 251] on button "a" at bounding box center [208, 256] width 40 height 40
click at [543, 374] on button "y" at bounding box center [543, 368] width 40 height 40
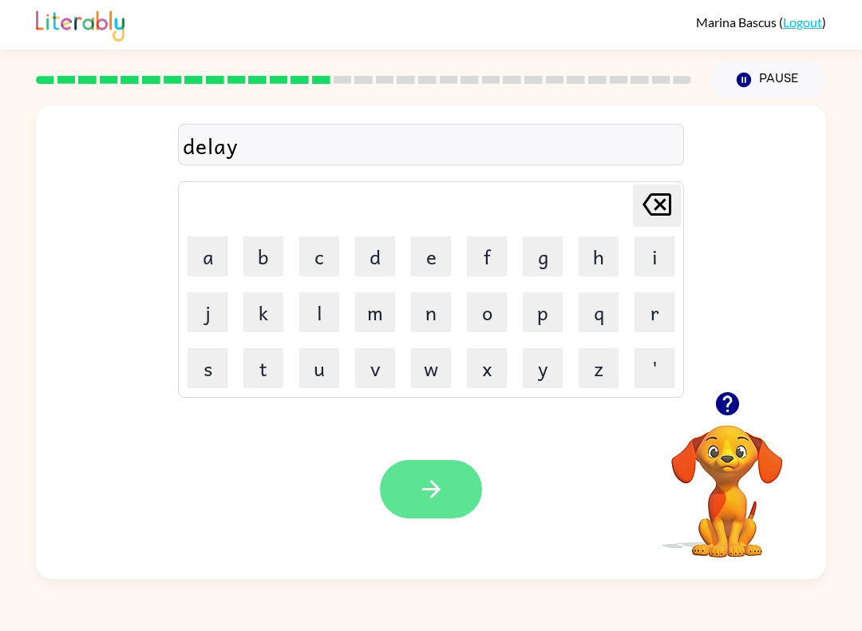
click at [445, 481] on icon "button" at bounding box center [432, 489] width 28 height 28
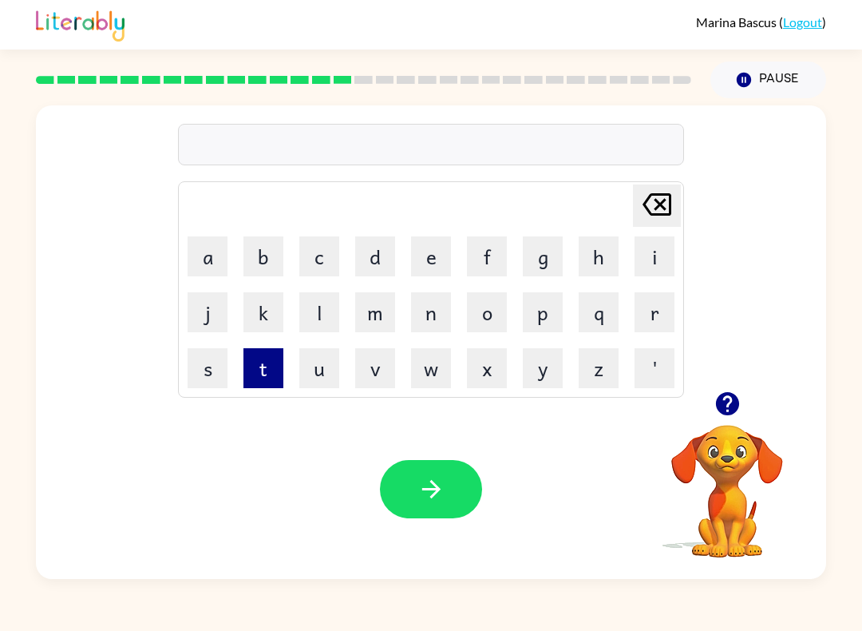
click at [252, 372] on button "t" at bounding box center [264, 368] width 40 height 40
click at [434, 259] on button "e" at bounding box center [431, 256] width 40 height 40
click at [653, 319] on button "r" at bounding box center [655, 312] width 40 height 40
click at [378, 307] on button "m" at bounding box center [375, 312] width 40 height 40
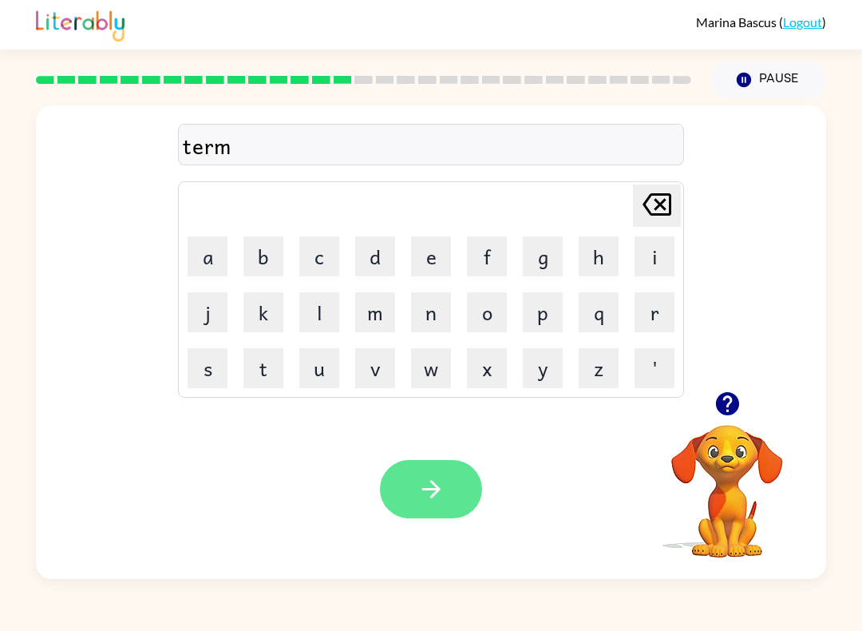
click at [444, 486] on icon "button" at bounding box center [432, 489] width 28 height 28
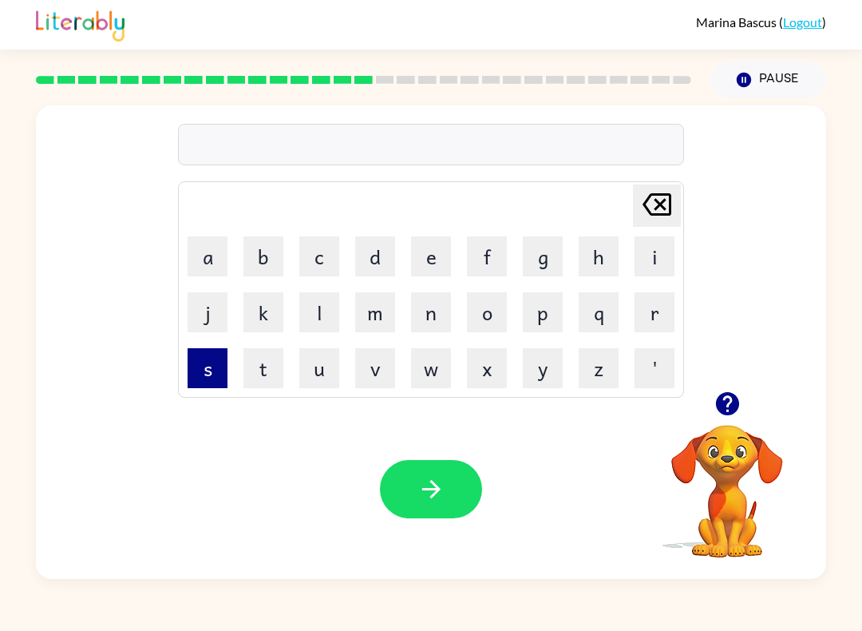
click at [212, 364] on button "s" at bounding box center [208, 368] width 40 height 40
click at [437, 263] on button "e" at bounding box center [431, 256] width 40 height 40
click at [272, 360] on button "t" at bounding box center [264, 368] width 40 height 40
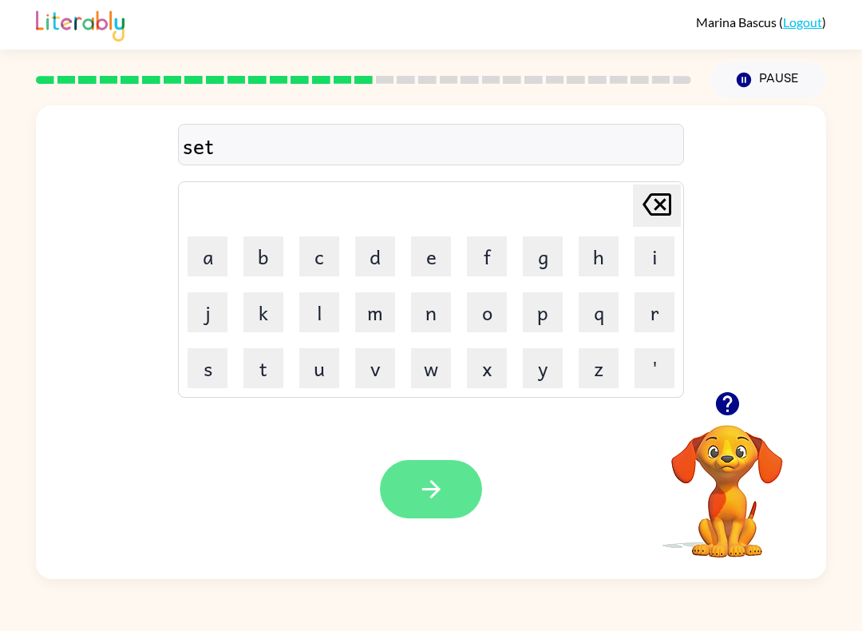
click at [431, 468] on button "button" at bounding box center [431, 489] width 102 height 58
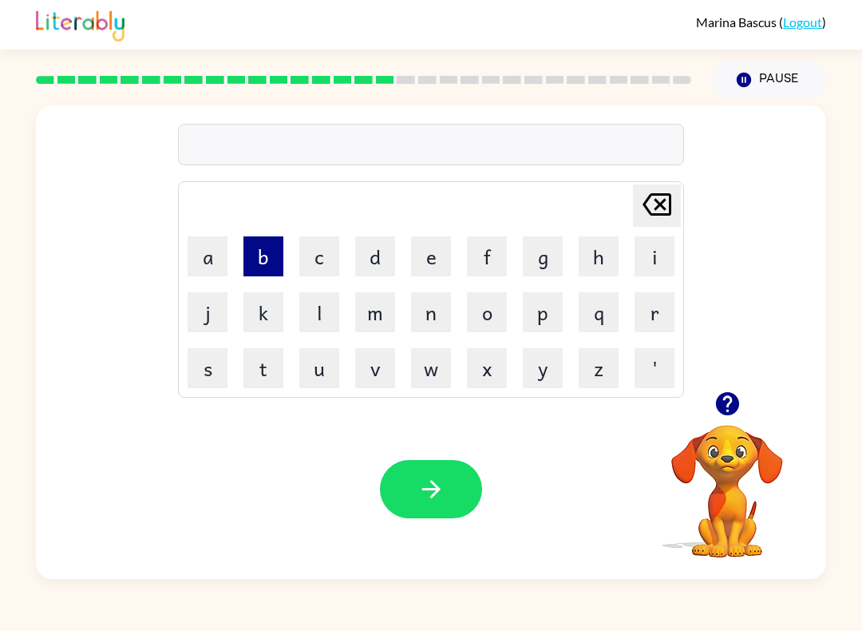
click at [253, 255] on button "b" at bounding box center [264, 256] width 40 height 40
click at [648, 301] on button "r" at bounding box center [655, 312] width 40 height 40
click at [655, 254] on button "i" at bounding box center [655, 256] width 40 height 40
click at [368, 316] on button "m" at bounding box center [375, 312] width 40 height 40
click at [376, 299] on button "m" at bounding box center [375, 312] width 40 height 40
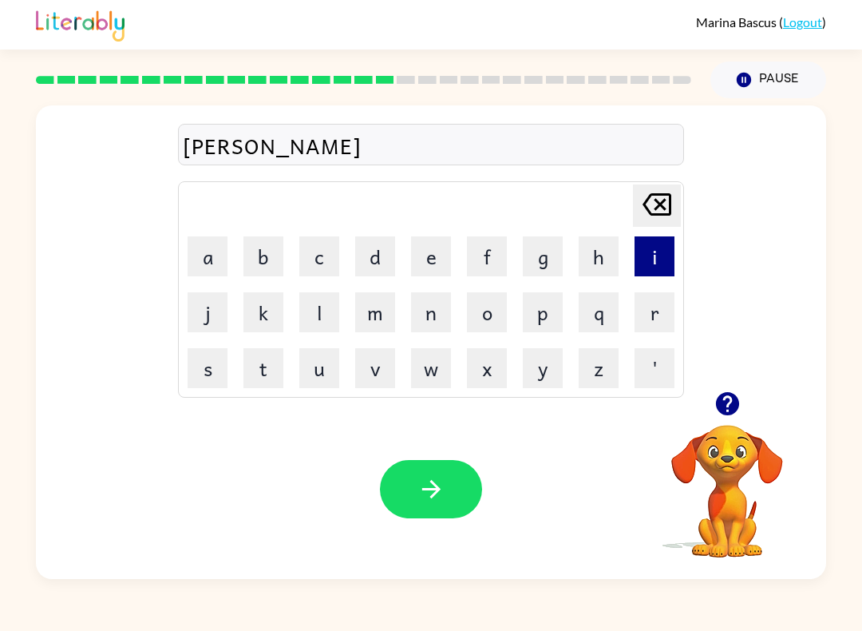
click at [658, 256] on button "i" at bounding box center [655, 256] width 40 height 40
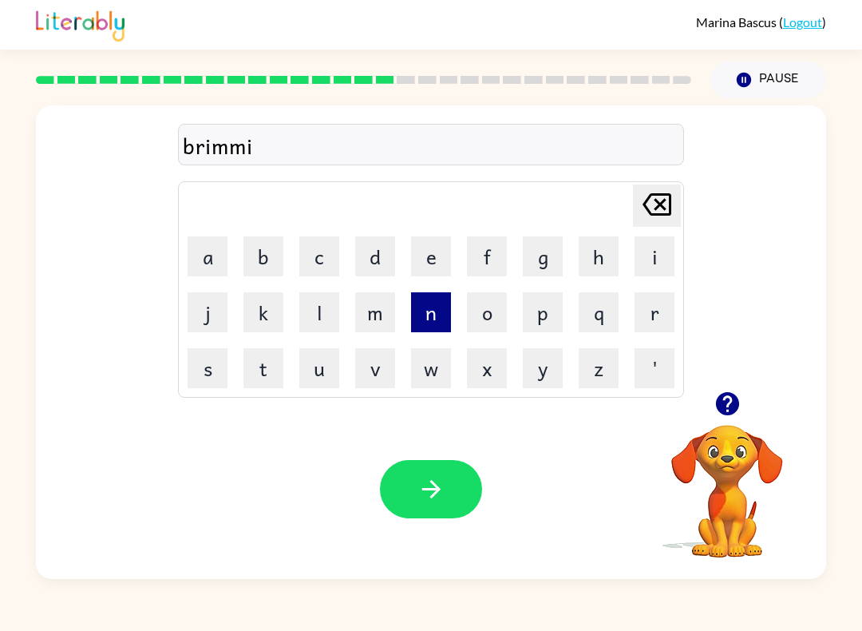
click at [435, 323] on button "n" at bounding box center [431, 312] width 40 height 40
click at [537, 263] on button "g" at bounding box center [543, 256] width 40 height 40
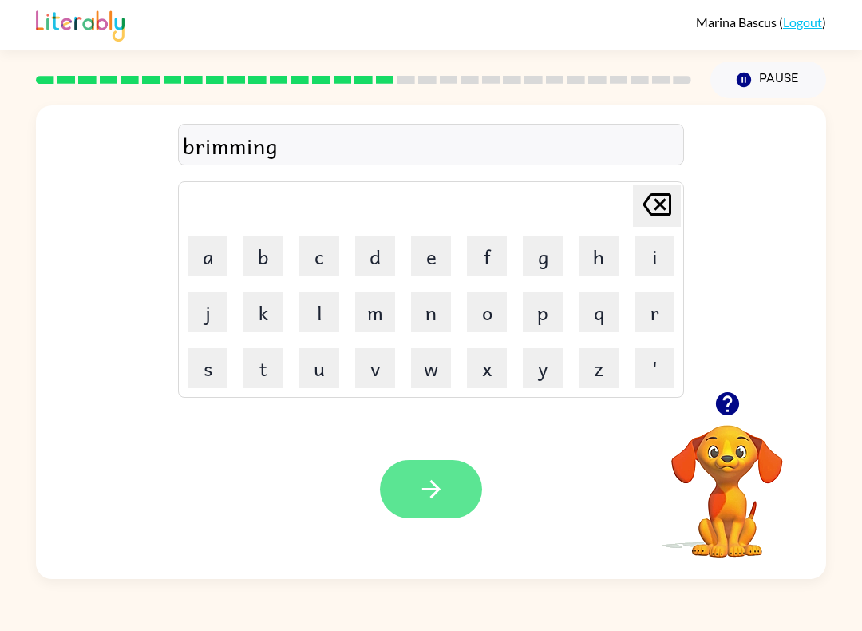
click at [453, 472] on button "button" at bounding box center [431, 489] width 102 height 58
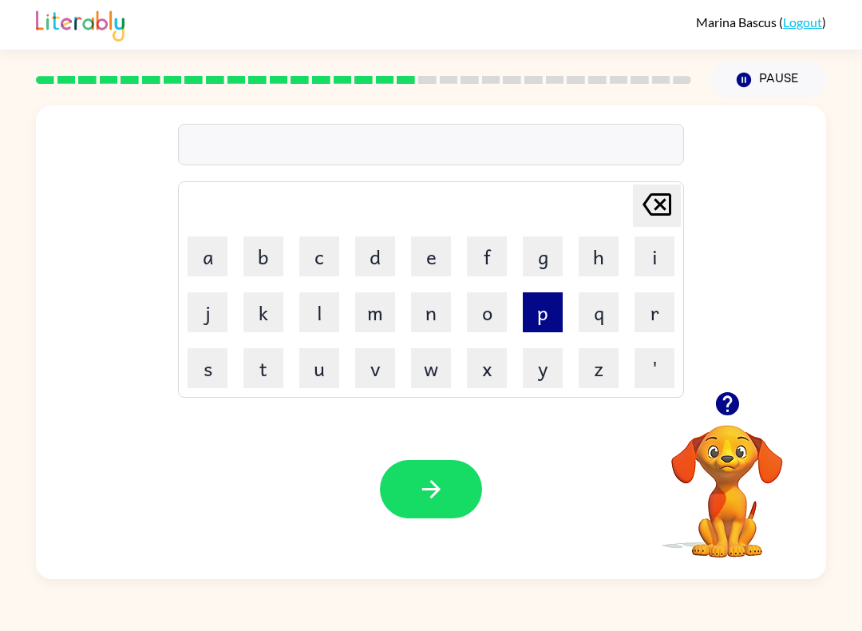
click at [550, 310] on button "p" at bounding box center [543, 312] width 40 height 40
click at [316, 307] on button "l" at bounding box center [319, 312] width 40 height 40
click at [196, 258] on button "a" at bounding box center [208, 256] width 40 height 40
click at [226, 361] on button "s" at bounding box center [208, 368] width 40 height 40
click at [276, 363] on button "t" at bounding box center [264, 368] width 40 height 40
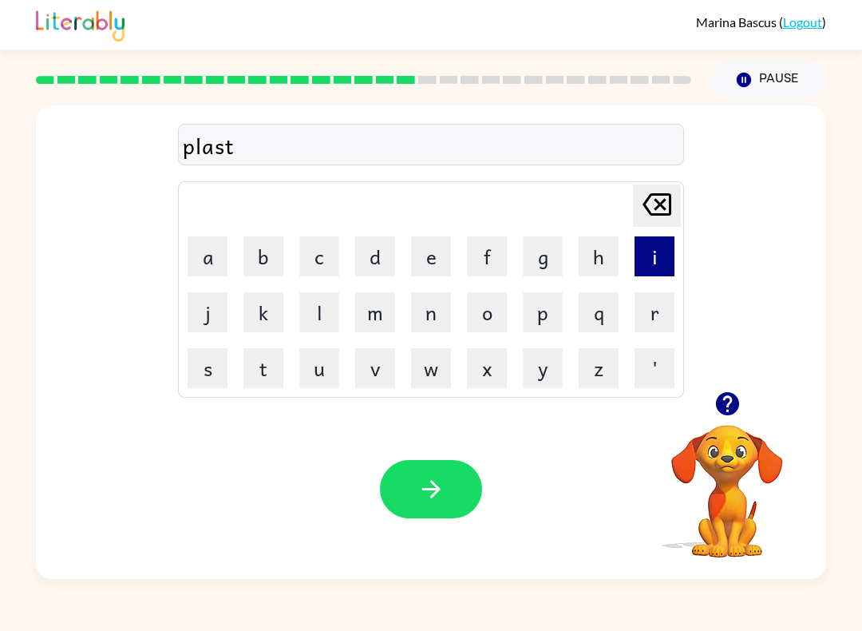
click at [644, 252] on button "i" at bounding box center [655, 256] width 40 height 40
click at [313, 254] on button "c" at bounding box center [319, 256] width 40 height 40
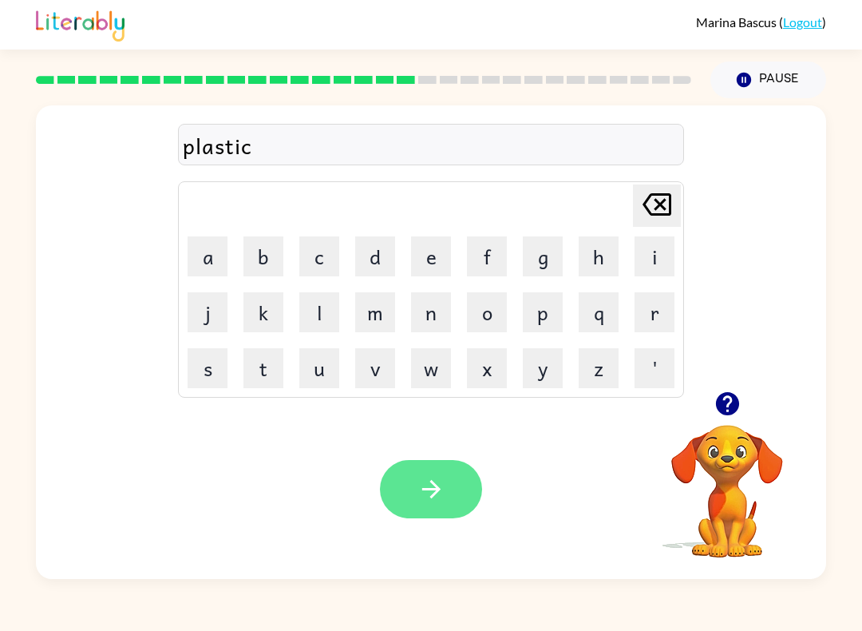
click at [453, 490] on button "button" at bounding box center [431, 489] width 102 height 58
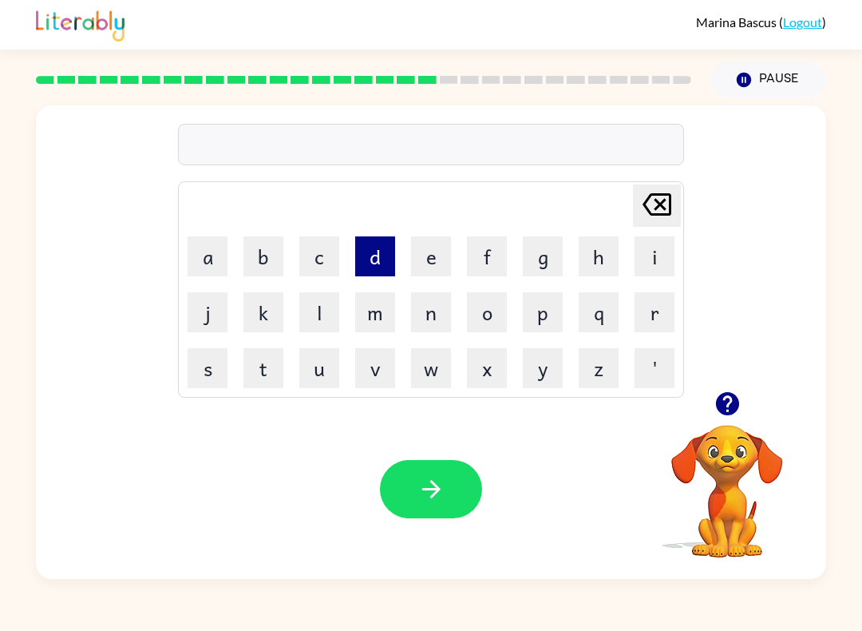
click at [382, 263] on button "d" at bounding box center [375, 256] width 40 height 40
click at [434, 270] on button "e" at bounding box center [431, 256] width 40 height 40
click at [224, 355] on button "s" at bounding box center [208, 368] width 40 height 40
click at [541, 317] on button "p" at bounding box center [543, 312] width 40 height 40
click at [325, 311] on button "l" at bounding box center [319, 312] width 40 height 40
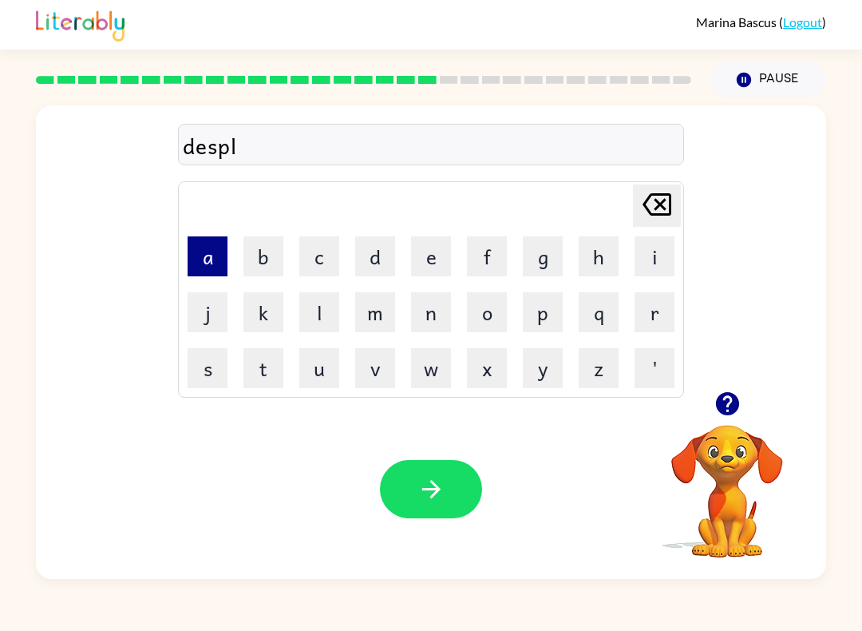
click at [213, 263] on button "a" at bounding box center [208, 256] width 40 height 40
click at [550, 373] on button "y" at bounding box center [543, 368] width 40 height 40
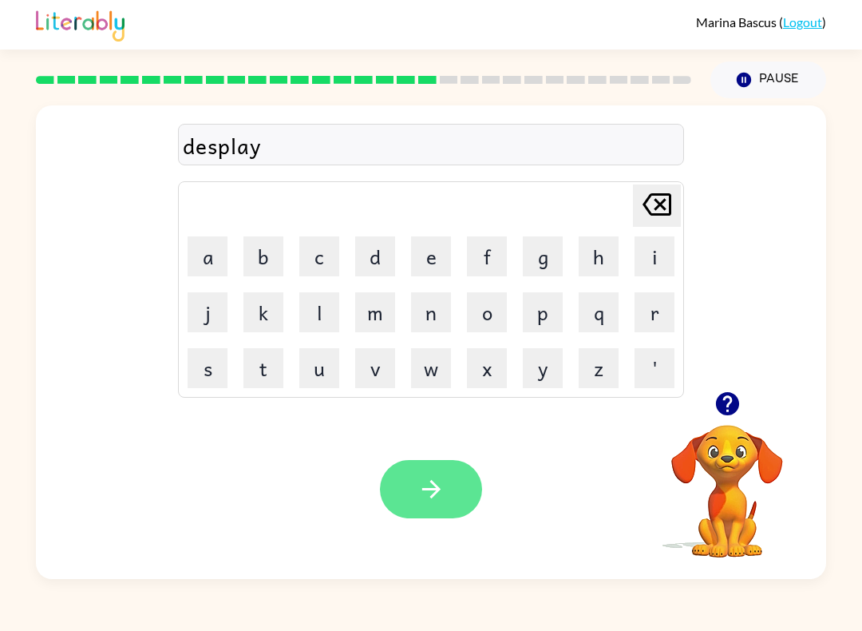
click at [427, 487] on icon "button" at bounding box center [432, 489] width 28 height 28
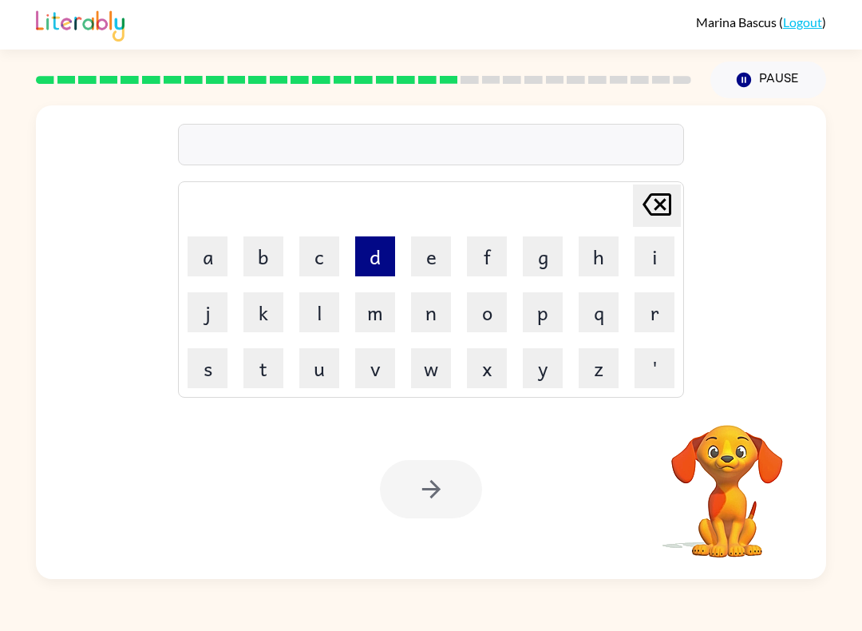
click at [382, 254] on button "d" at bounding box center [375, 256] width 40 height 40
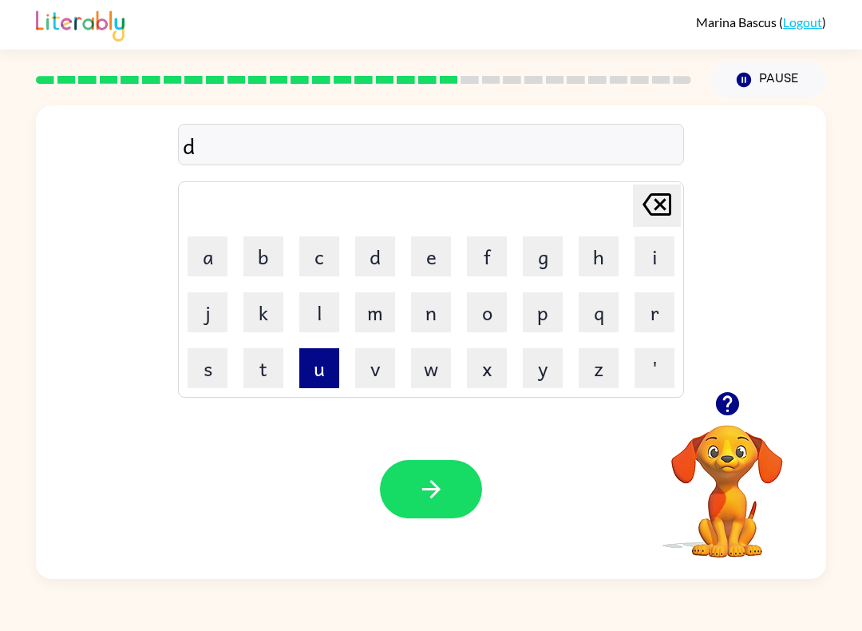
click at [312, 362] on button "u" at bounding box center [319, 368] width 40 height 40
click at [220, 366] on button "s" at bounding box center [208, 368] width 40 height 40
click at [271, 370] on button "t" at bounding box center [264, 368] width 40 height 40
click at [425, 246] on button "e" at bounding box center [431, 256] width 40 height 40
click at [381, 259] on button "d" at bounding box center [375, 256] width 40 height 40
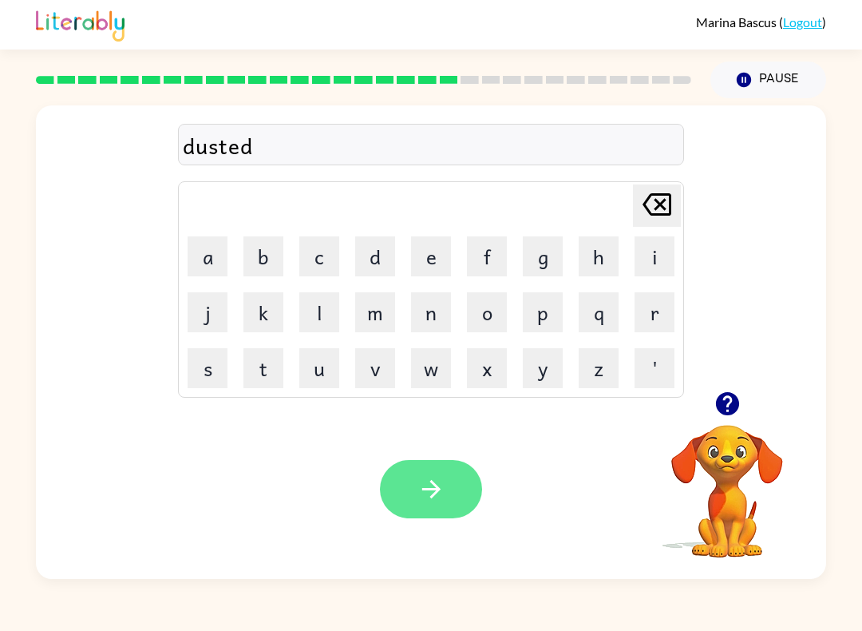
click at [438, 475] on button "button" at bounding box center [431, 489] width 102 height 58
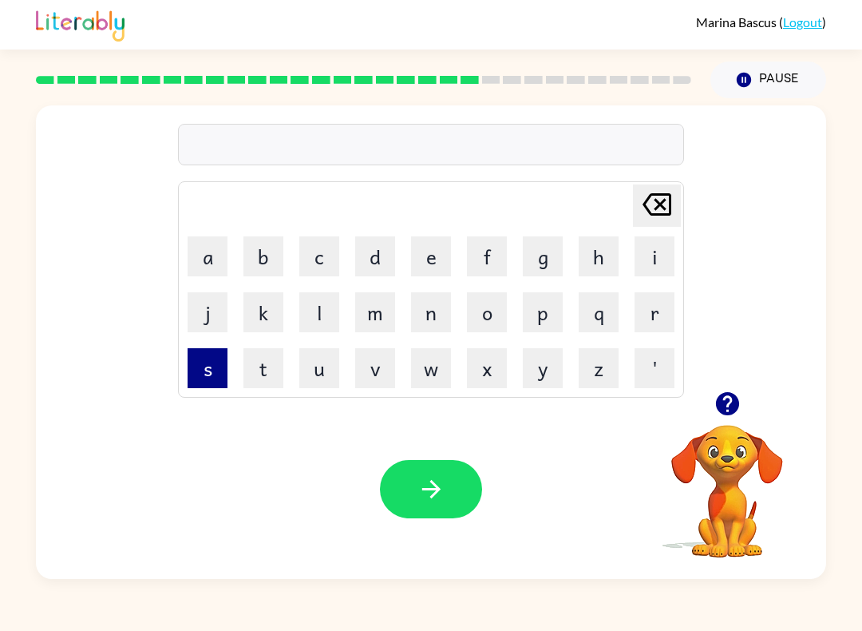
click at [210, 369] on button "s" at bounding box center [208, 368] width 40 height 40
click at [434, 261] on button "e" at bounding box center [431, 256] width 40 height 40
click at [437, 308] on button "n" at bounding box center [431, 312] width 40 height 40
click at [265, 364] on button "t" at bounding box center [264, 368] width 40 height 40
click at [663, 240] on button "i" at bounding box center [655, 256] width 40 height 40
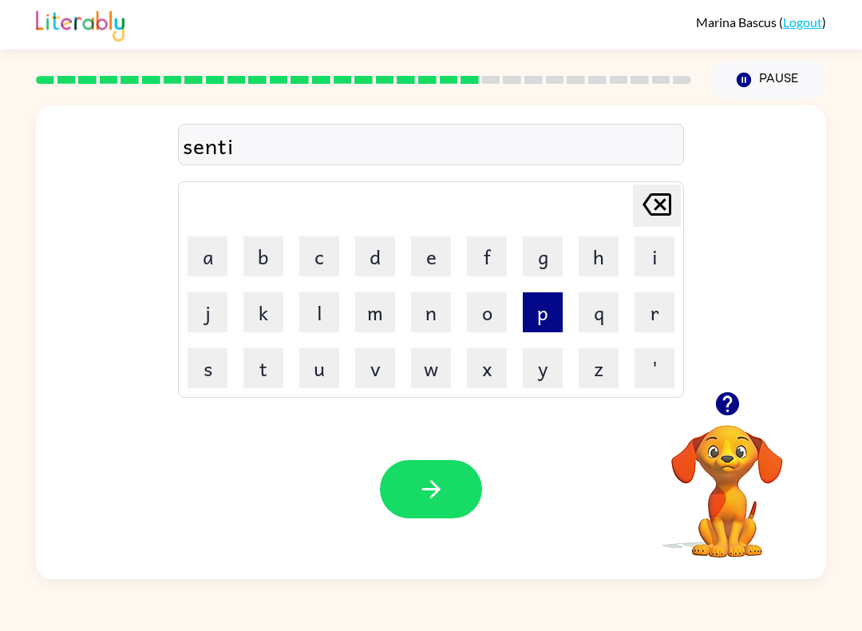
click at [541, 326] on button "p" at bounding box center [543, 312] width 40 height 40
click at [414, 269] on button "e" at bounding box center [431, 256] width 40 height 40
click at [370, 248] on button "d" at bounding box center [375, 256] width 40 height 40
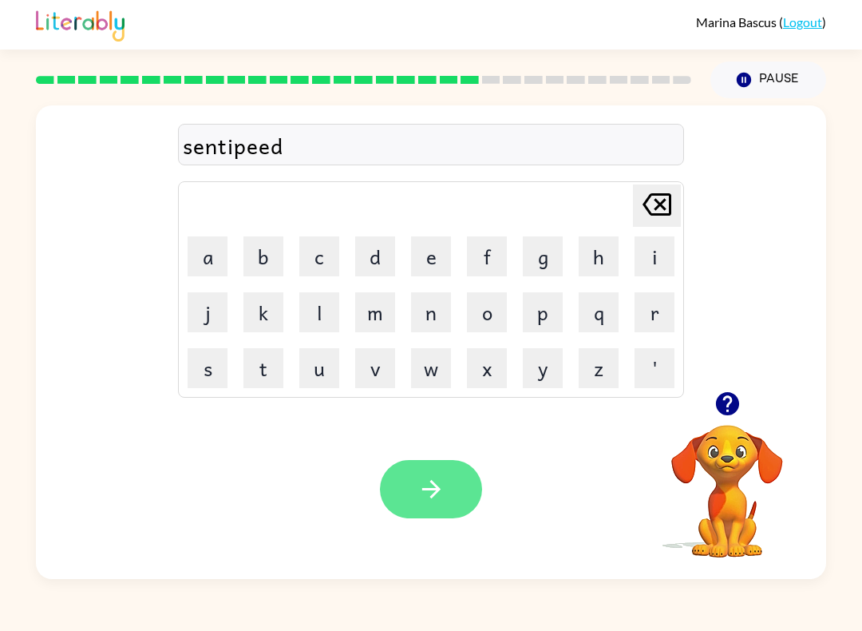
click at [428, 499] on icon "button" at bounding box center [432, 489] width 28 height 28
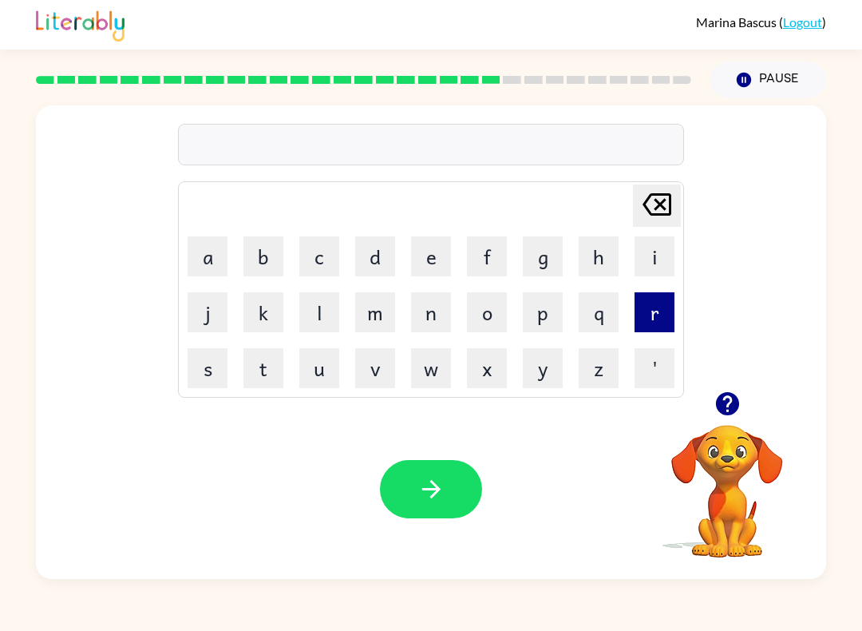
click at [667, 318] on button "r" at bounding box center [655, 312] width 40 height 40
click at [654, 202] on icon "[PERSON_NAME] last character input" at bounding box center [657, 204] width 38 height 38
click at [206, 251] on button "a" at bounding box center [208, 256] width 40 height 40
click at [660, 262] on button "i" at bounding box center [655, 256] width 40 height 40
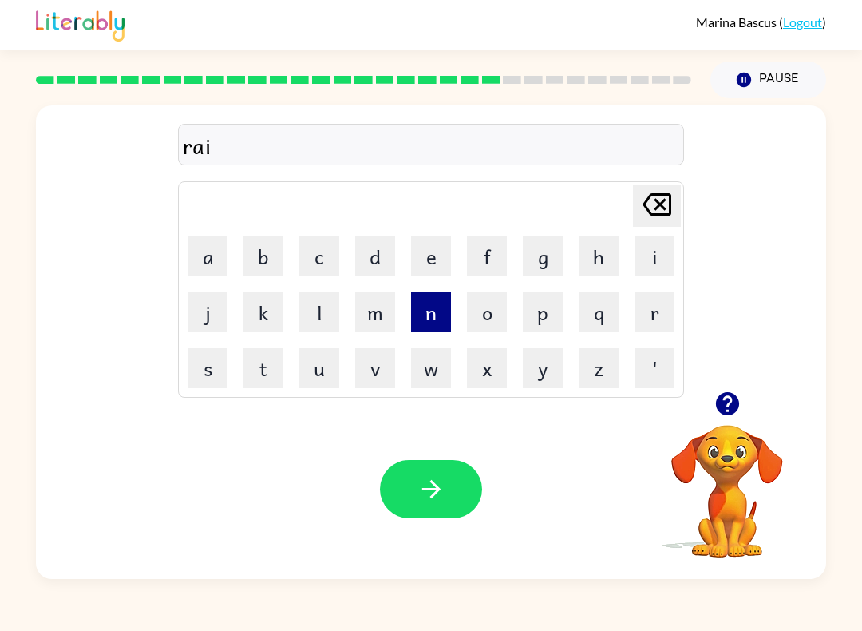
click at [436, 317] on button "n" at bounding box center [431, 312] width 40 height 40
click at [326, 256] on button "c" at bounding box center [319, 256] width 40 height 40
click at [492, 310] on button "o" at bounding box center [487, 312] width 40 height 40
click at [211, 241] on button "a" at bounding box center [208, 256] width 40 height 40
click at [258, 374] on button "t" at bounding box center [264, 368] width 40 height 40
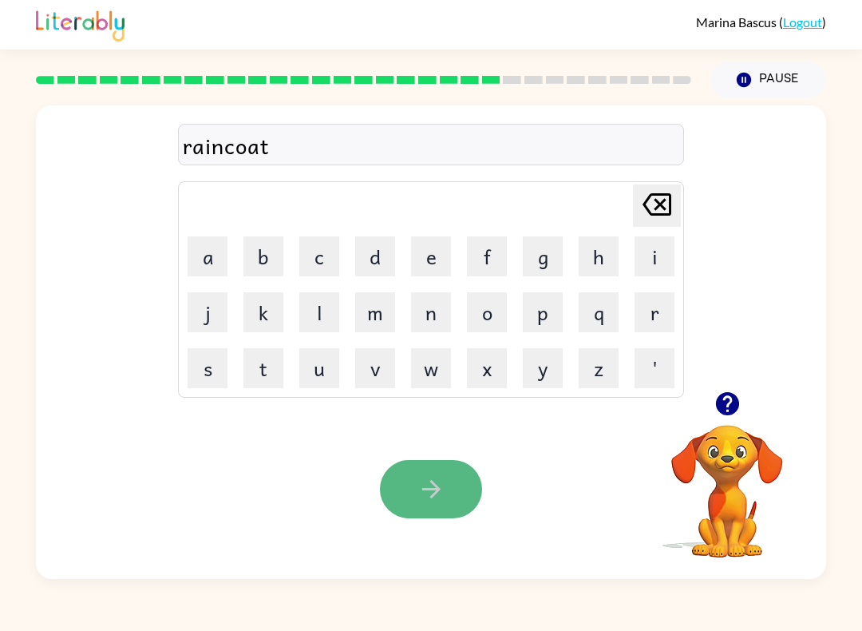
click at [431, 489] on icon "button" at bounding box center [431, 489] width 18 height 18
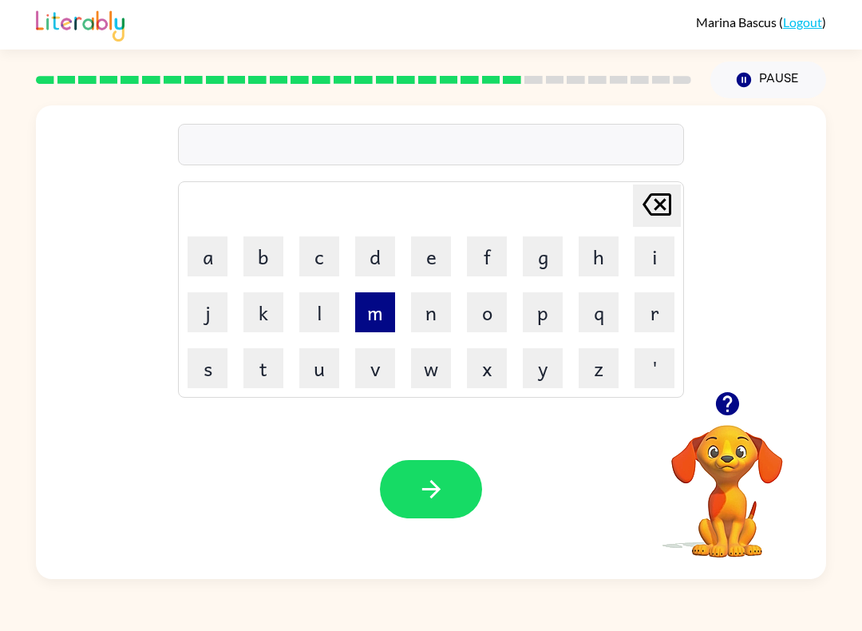
click at [381, 314] on button "m" at bounding box center [375, 312] width 40 height 40
click at [206, 253] on button "a" at bounding box center [208, 256] width 40 height 40
click at [270, 310] on button "k" at bounding box center [264, 312] width 40 height 40
click at [433, 259] on button "e" at bounding box center [431, 256] width 40 height 40
click at [649, 309] on button "r" at bounding box center [655, 312] width 40 height 40
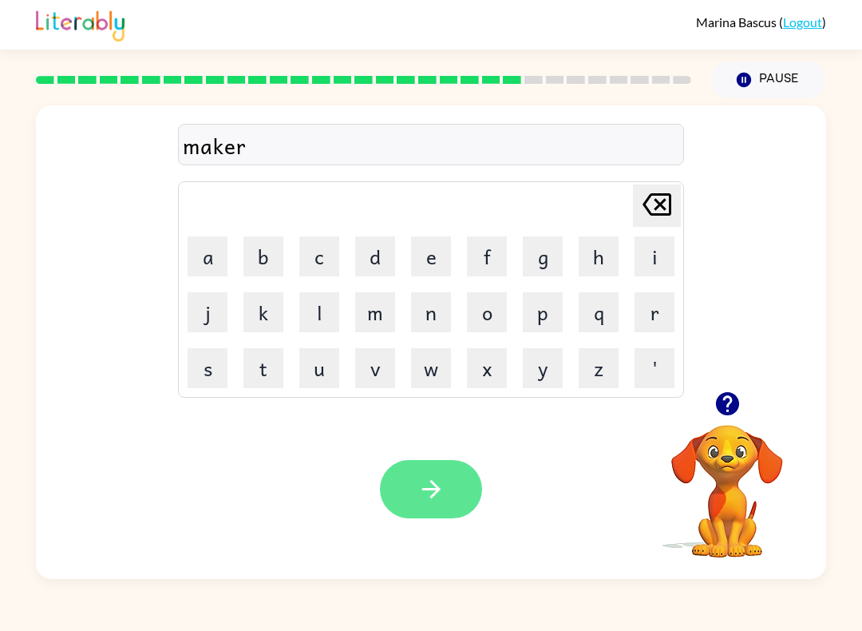
click at [446, 489] on button "button" at bounding box center [431, 489] width 102 height 58
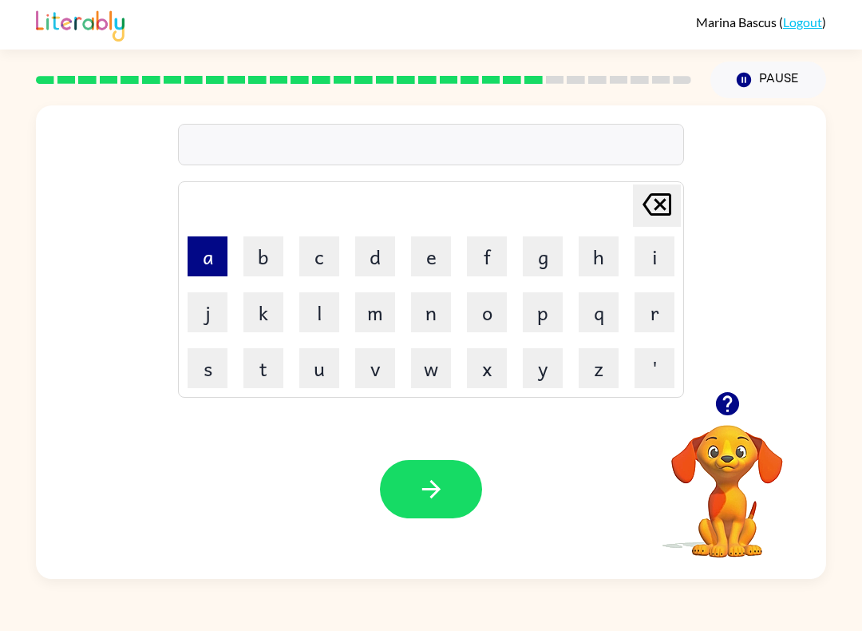
click at [223, 259] on button "a" at bounding box center [208, 256] width 40 height 40
click at [380, 253] on button "d" at bounding box center [375, 256] width 40 height 40
click at [377, 367] on button "v" at bounding box center [375, 368] width 40 height 40
click at [215, 248] on button "a" at bounding box center [208, 256] width 40 height 40
click at [425, 314] on button "n" at bounding box center [431, 312] width 40 height 40
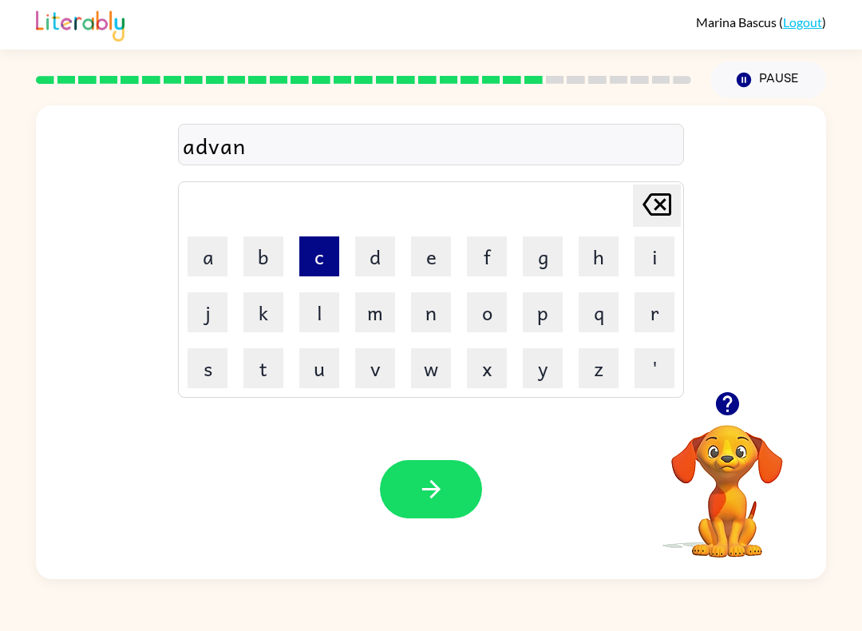
click at [300, 263] on button "c" at bounding box center [319, 256] width 40 height 40
click at [436, 255] on button "e" at bounding box center [431, 256] width 40 height 40
click at [670, 196] on icon at bounding box center [657, 204] width 29 height 22
click at [663, 267] on button "i" at bounding box center [655, 256] width 40 height 40
click at [429, 320] on button "n" at bounding box center [431, 312] width 40 height 40
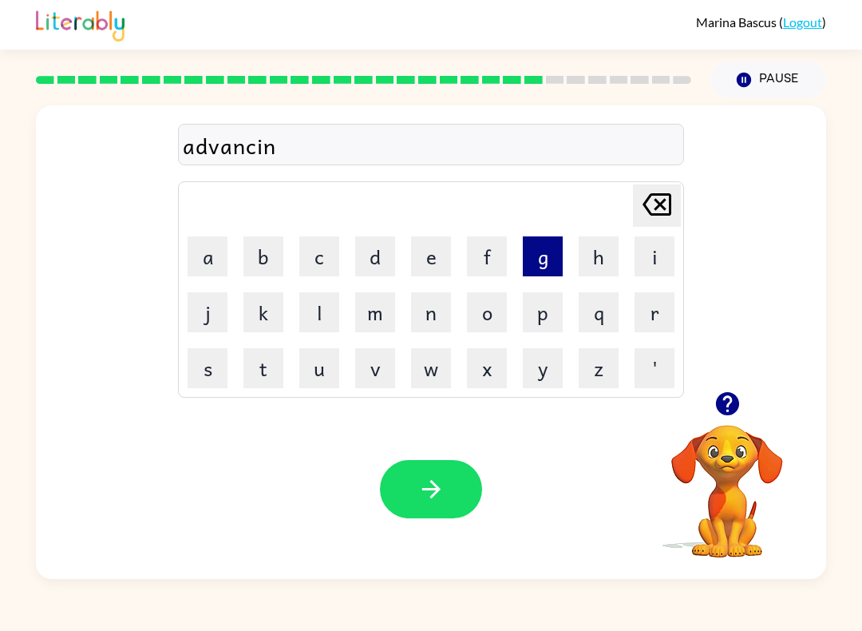
click at [548, 257] on button "g" at bounding box center [543, 256] width 40 height 40
click at [747, 81] on icon "button" at bounding box center [744, 80] width 14 height 14
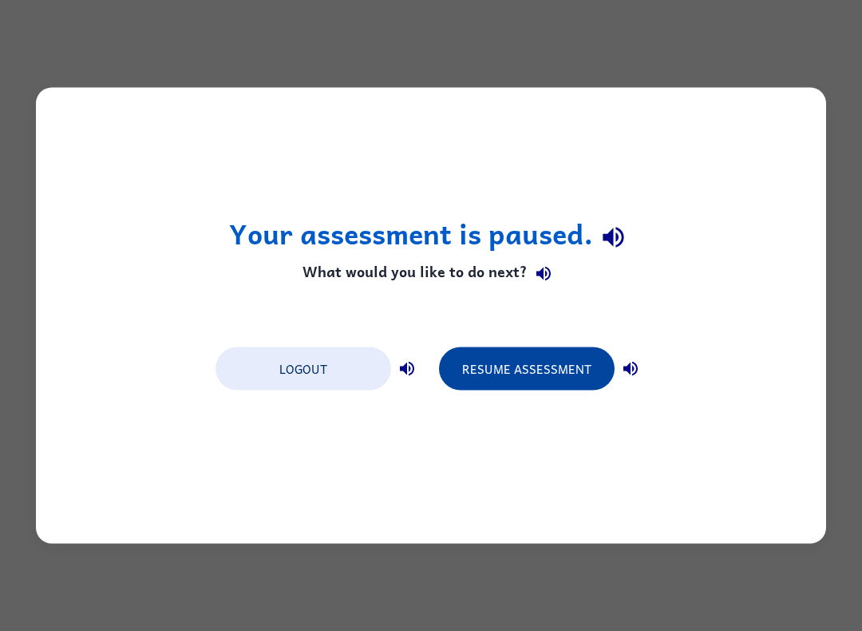
click at [541, 376] on button "Resume Assessment" at bounding box center [527, 368] width 176 height 43
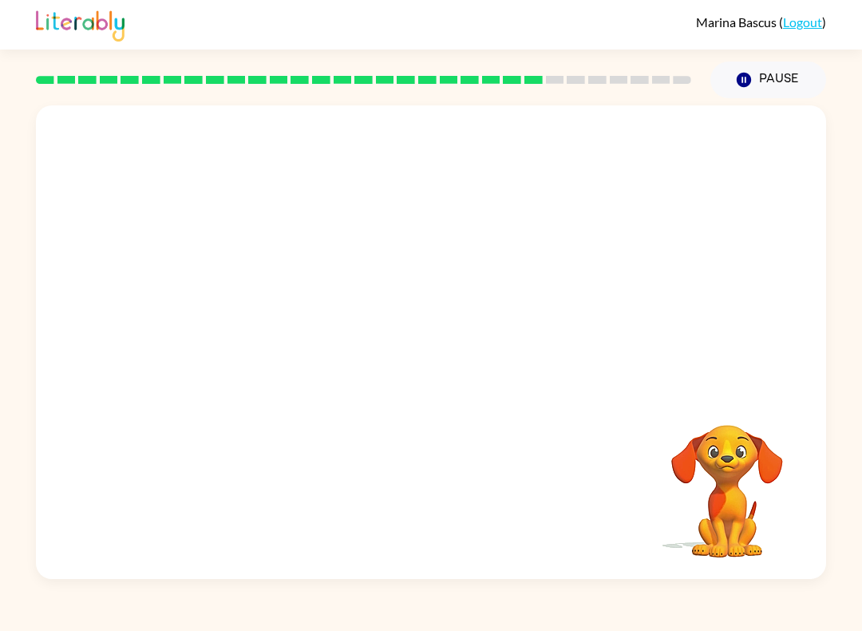
click at [388, 265] on video "Your browser must support playing .mp4 files to use Literably. Please try using…" at bounding box center [431, 248] width 790 height 286
click at [494, 316] on video "Your browser must support playing .mp4 files to use Literably. Please try using…" at bounding box center [431, 248] width 790 height 286
click at [521, 271] on video "Your browser must support playing .mp4 files to use Literably. Please try using…" at bounding box center [431, 248] width 790 height 286
click at [426, 365] on button "button" at bounding box center [431, 350] width 102 height 58
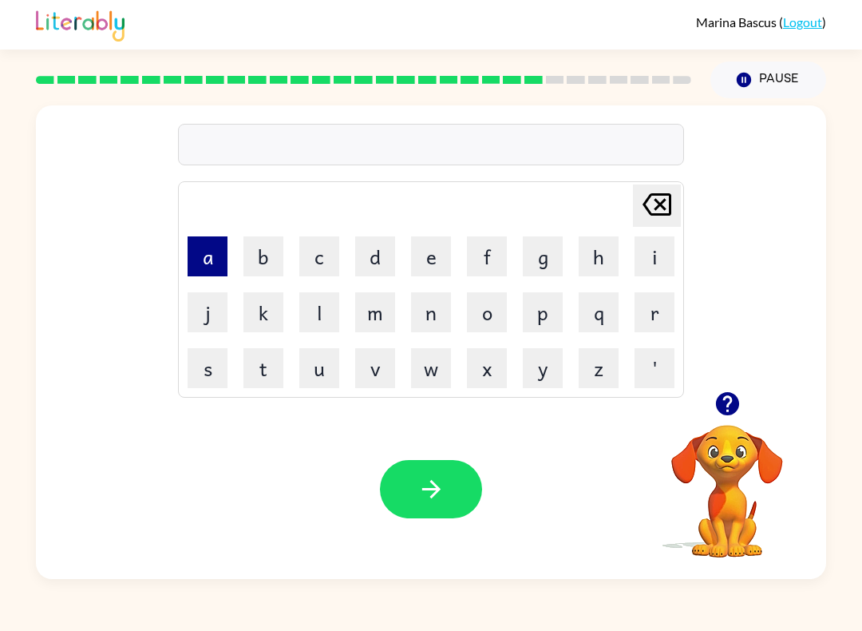
click at [213, 255] on button "a" at bounding box center [208, 256] width 40 height 40
click at [382, 264] on button "d" at bounding box center [375, 256] width 40 height 40
click at [370, 370] on button "v" at bounding box center [375, 368] width 40 height 40
click at [218, 260] on button "a" at bounding box center [208, 256] width 40 height 40
click at [434, 317] on button "n" at bounding box center [431, 312] width 40 height 40
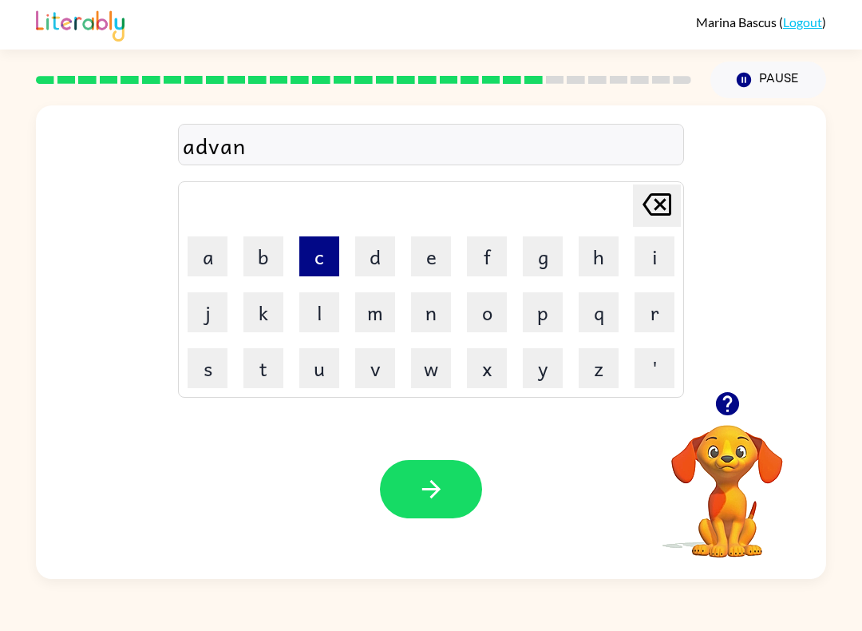
click at [311, 252] on button "c" at bounding box center [319, 256] width 40 height 40
click at [652, 269] on button "i" at bounding box center [655, 256] width 40 height 40
click at [433, 321] on button "n" at bounding box center [431, 312] width 40 height 40
click at [537, 263] on button "g" at bounding box center [543, 256] width 40 height 40
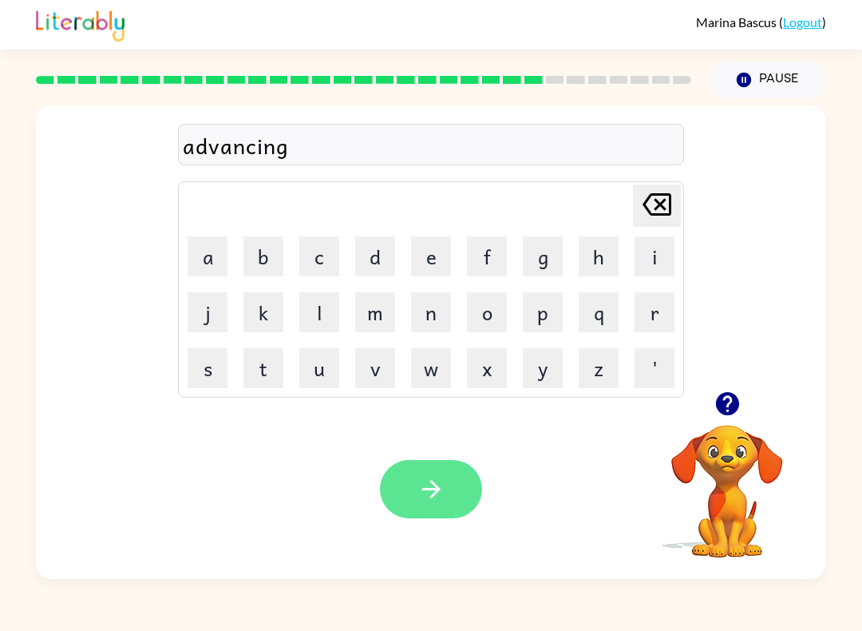
click at [414, 482] on button "button" at bounding box center [431, 489] width 102 height 58
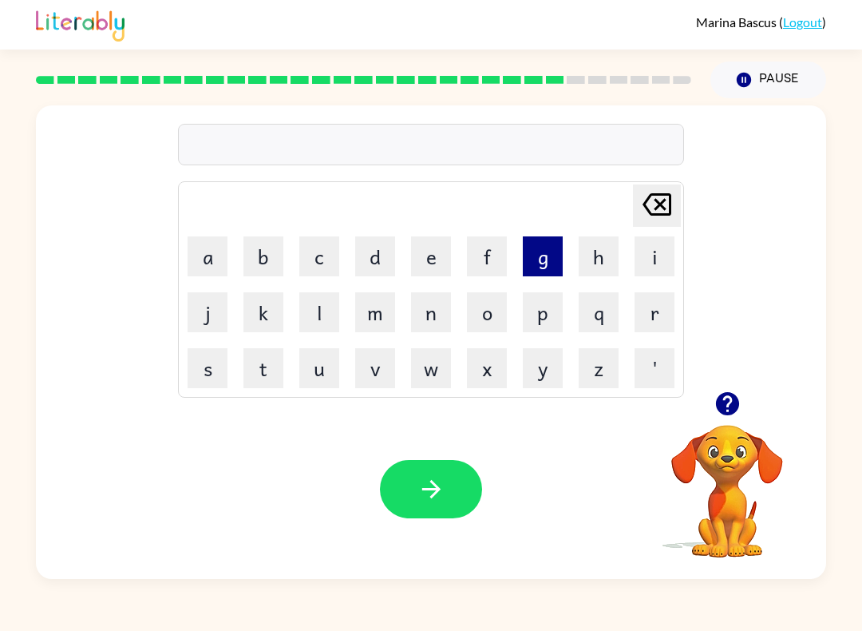
click at [537, 263] on button "g" at bounding box center [543, 256] width 40 height 40
click at [497, 317] on button "o" at bounding box center [487, 312] width 40 height 40
click at [266, 248] on button "b" at bounding box center [264, 256] width 40 height 40
click at [320, 308] on button "l" at bounding box center [319, 312] width 40 height 40
click at [656, 262] on button "i" at bounding box center [655, 256] width 40 height 40
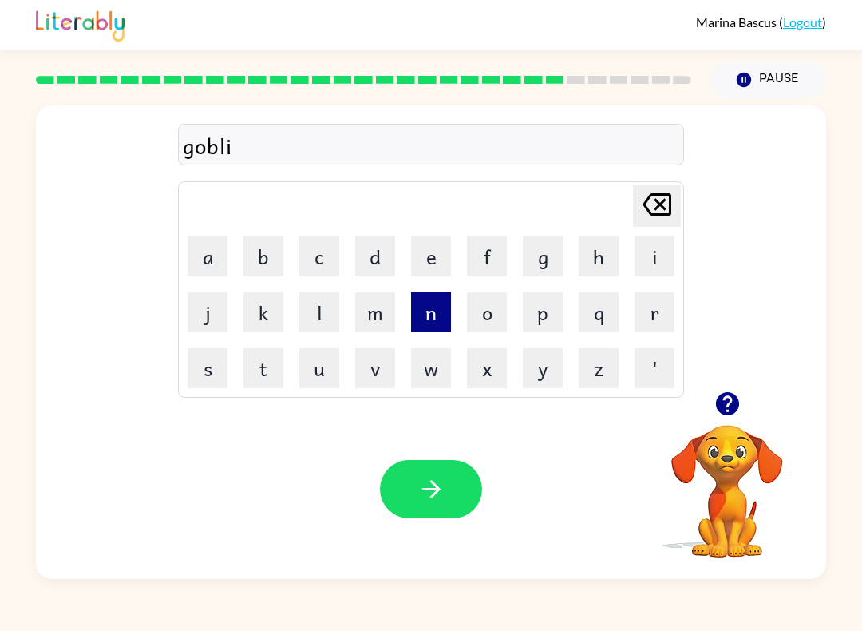
click at [442, 320] on button "n" at bounding box center [431, 312] width 40 height 40
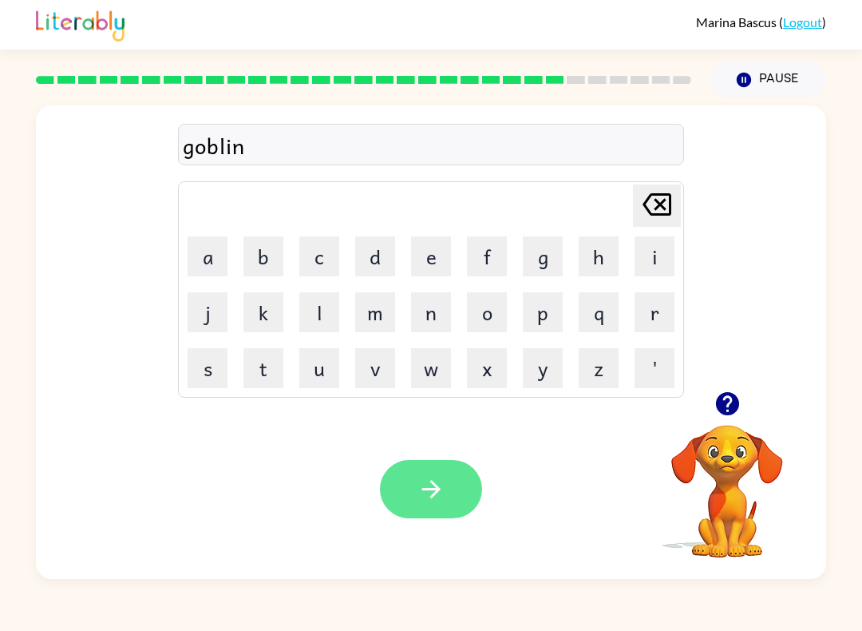
click at [427, 481] on icon "button" at bounding box center [432, 489] width 28 height 28
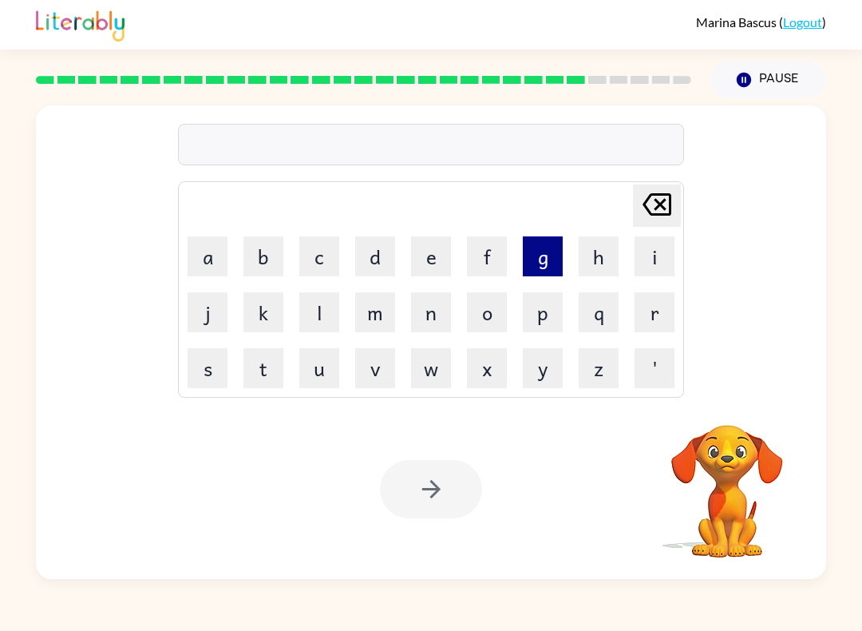
click at [545, 255] on button "g" at bounding box center [543, 256] width 40 height 40
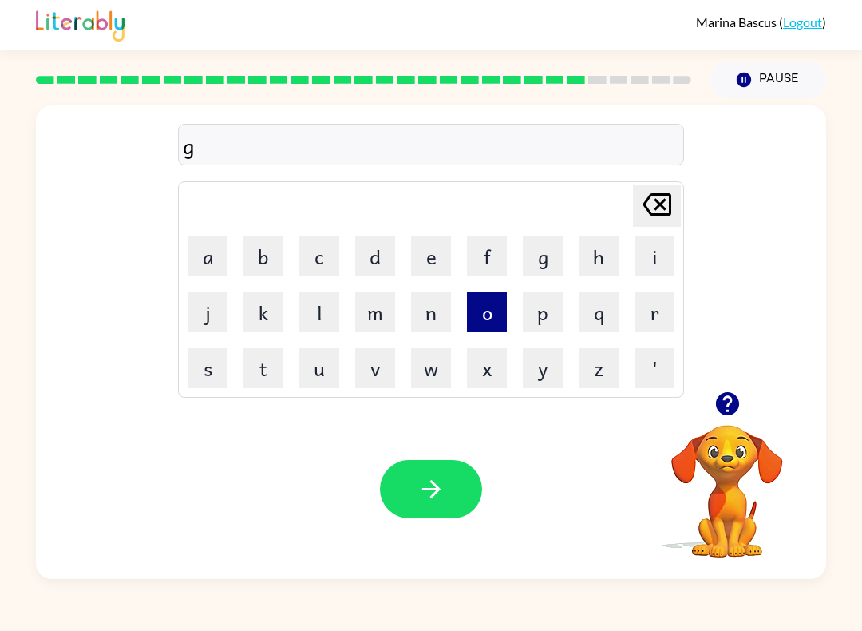
click at [492, 311] on button "o" at bounding box center [487, 312] width 40 height 40
click at [385, 374] on button "v" at bounding box center [375, 368] width 40 height 40
click at [438, 258] on button "e" at bounding box center [431, 256] width 40 height 40
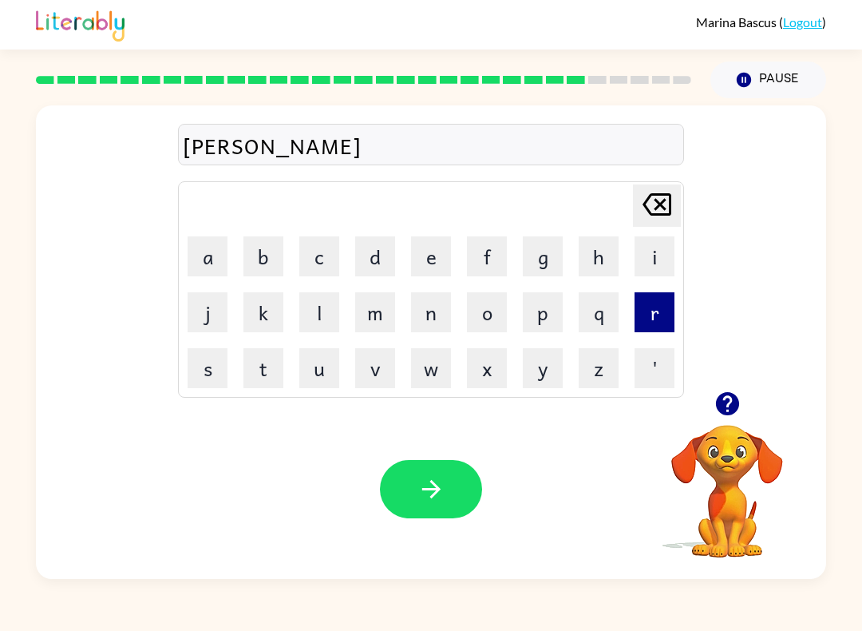
click at [648, 311] on button "r" at bounding box center [655, 312] width 40 height 40
click at [434, 315] on button "n" at bounding box center [431, 312] width 40 height 40
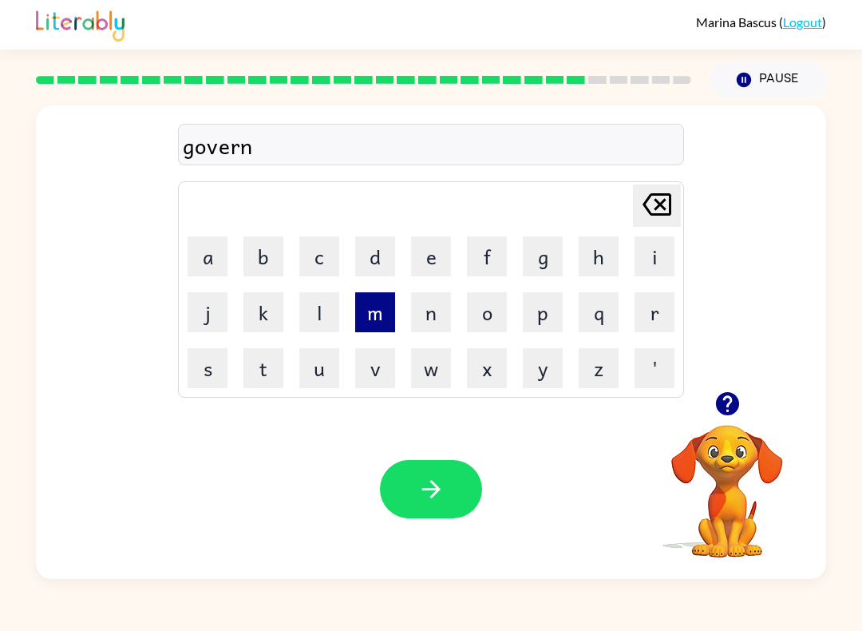
click at [369, 308] on button "m" at bounding box center [375, 312] width 40 height 40
click at [431, 263] on button "e" at bounding box center [431, 256] width 40 height 40
click at [434, 313] on button "n" at bounding box center [431, 312] width 40 height 40
click at [261, 367] on button "t" at bounding box center [264, 368] width 40 height 40
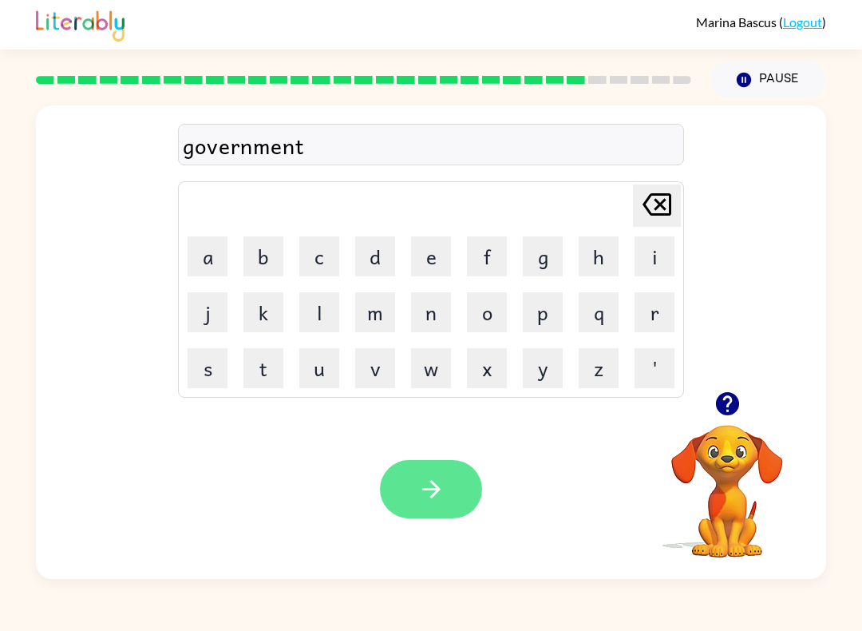
click at [439, 495] on icon "button" at bounding box center [432, 489] width 28 height 28
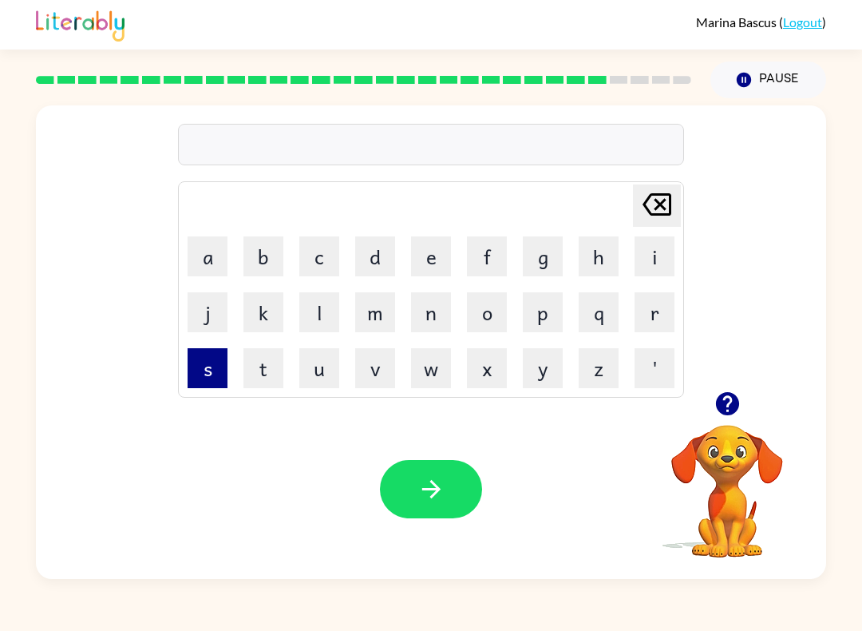
click at [216, 357] on button "s" at bounding box center [208, 368] width 40 height 40
click at [273, 372] on button "t" at bounding box center [264, 368] width 40 height 40
click at [644, 315] on button "r" at bounding box center [655, 312] width 40 height 40
click at [204, 252] on button "a" at bounding box center [208, 256] width 40 height 40
click at [649, 268] on button "i" at bounding box center [655, 256] width 40 height 40
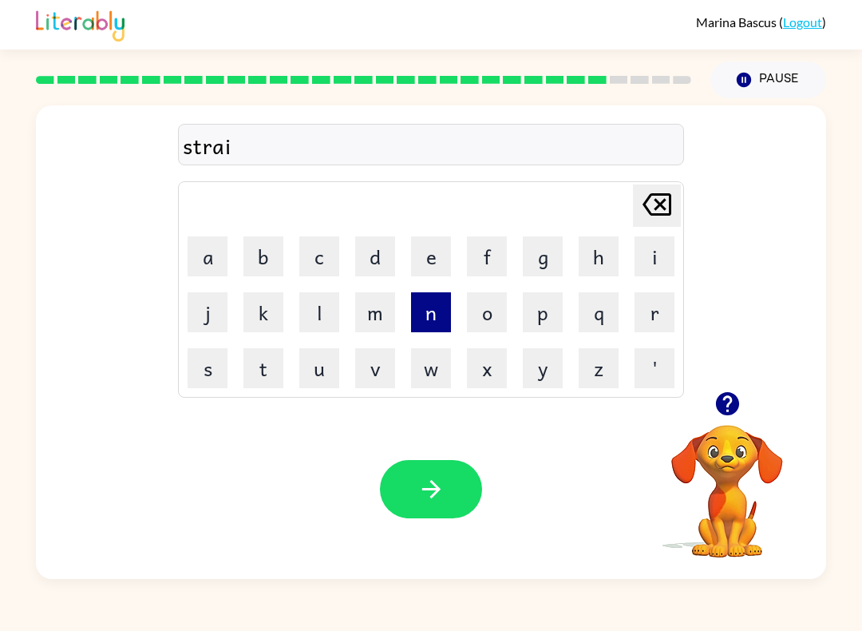
click at [426, 308] on button "n" at bounding box center [431, 312] width 40 height 40
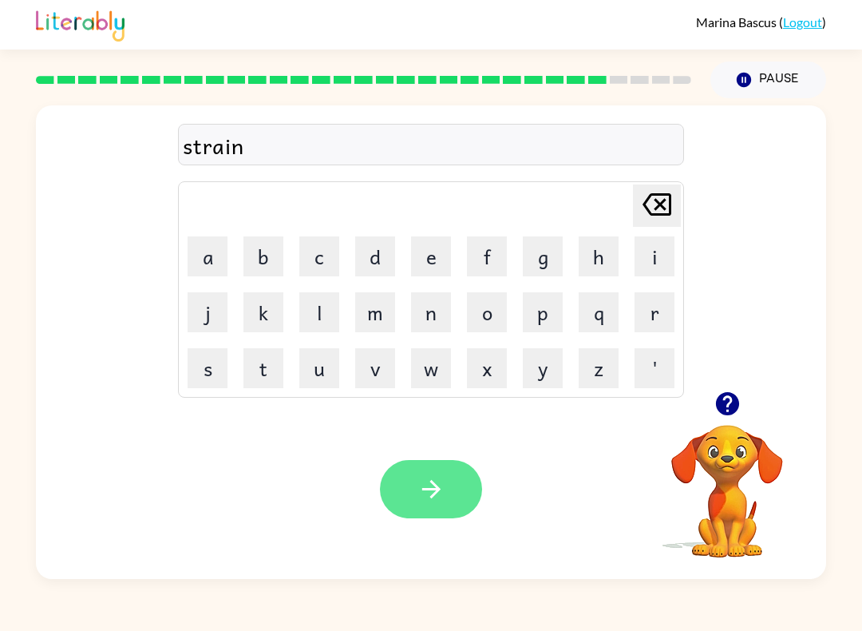
click at [442, 487] on icon "button" at bounding box center [432, 489] width 28 height 28
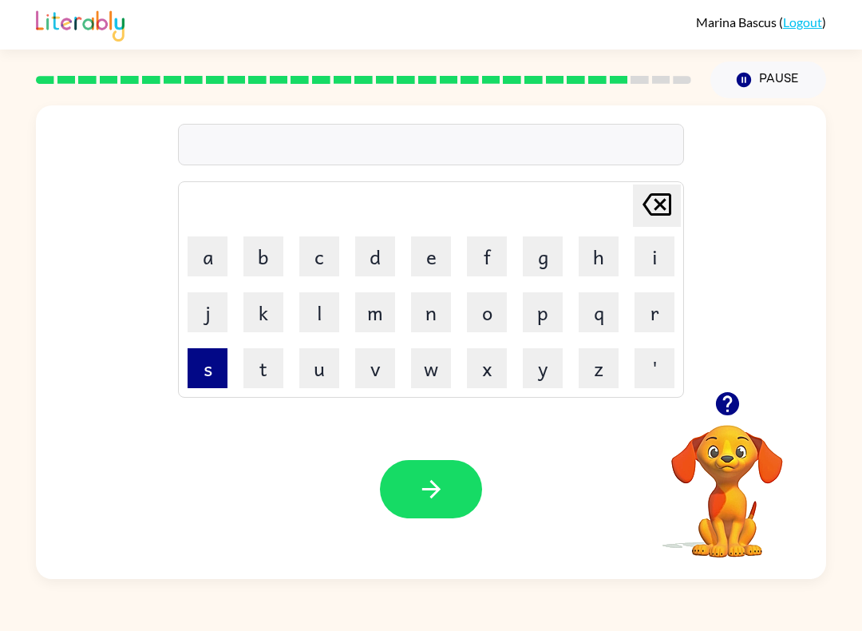
click at [220, 372] on button "s" at bounding box center [208, 368] width 40 height 40
click at [612, 259] on button "h" at bounding box center [599, 256] width 40 height 40
click at [216, 251] on button "a" at bounding box center [208, 256] width 40 height 40
click at [543, 297] on button "p" at bounding box center [543, 312] width 40 height 40
click at [420, 246] on button "e" at bounding box center [431, 256] width 40 height 40
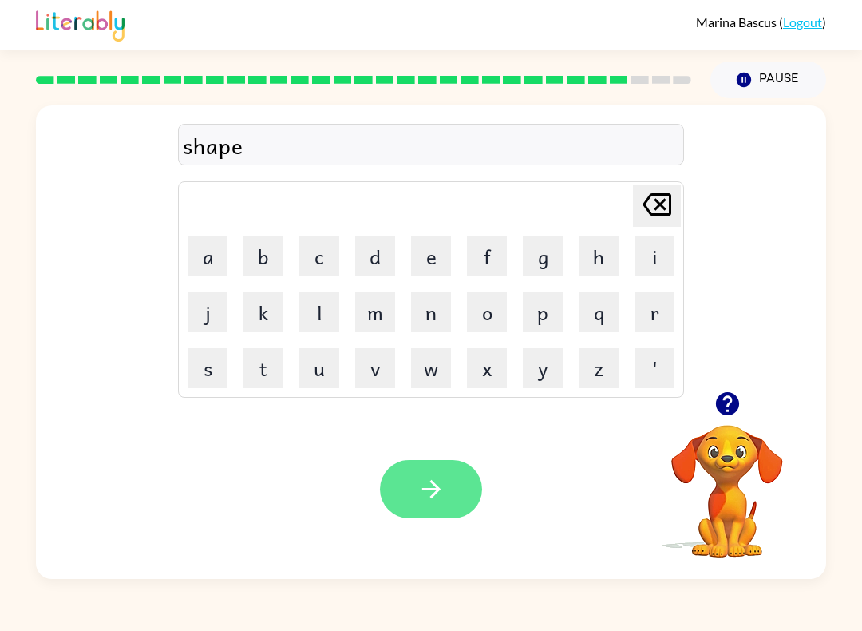
click at [420, 499] on icon "button" at bounding box center [432, 489] width 28 height 28
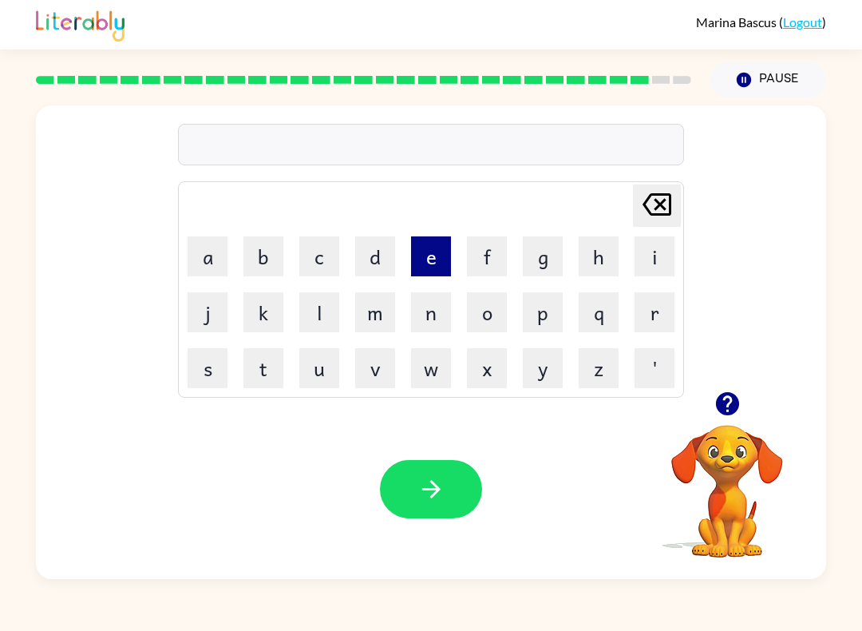
click at [442, 262] on button "e" at bounding box center [431, 256] width 40 height 40
click at [484, 369] on button "x" at bounding box center [487, 368] width 40 height 40
click at [421, 263] on button "e" at bounding box center [431, 256] width 40 height 40
click at [331, 300] on button "l" at bounding box center [319, 312] width 40 height 40
click at [439, 263] on button "e" at bounding box center [431, 256] width 40 height 40
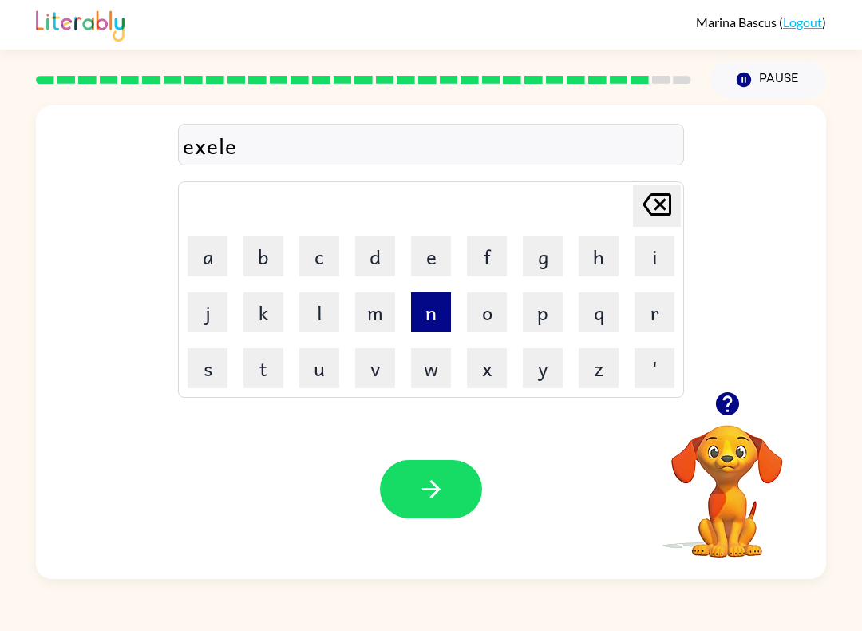
click at [430, 326] on button "n" at bounding box center [431, 312] width 40 height 40
click at [267, 380] on button "t" at bounding box center [264, 368] width 40 height 40
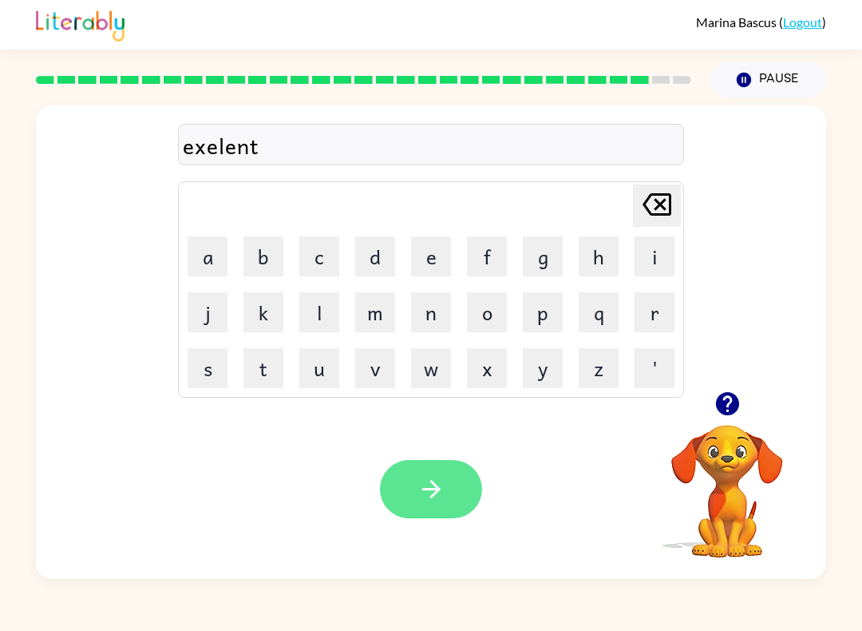
click at [414, 489] on button "button" at bounding box center [431, 489] width 102 height 58
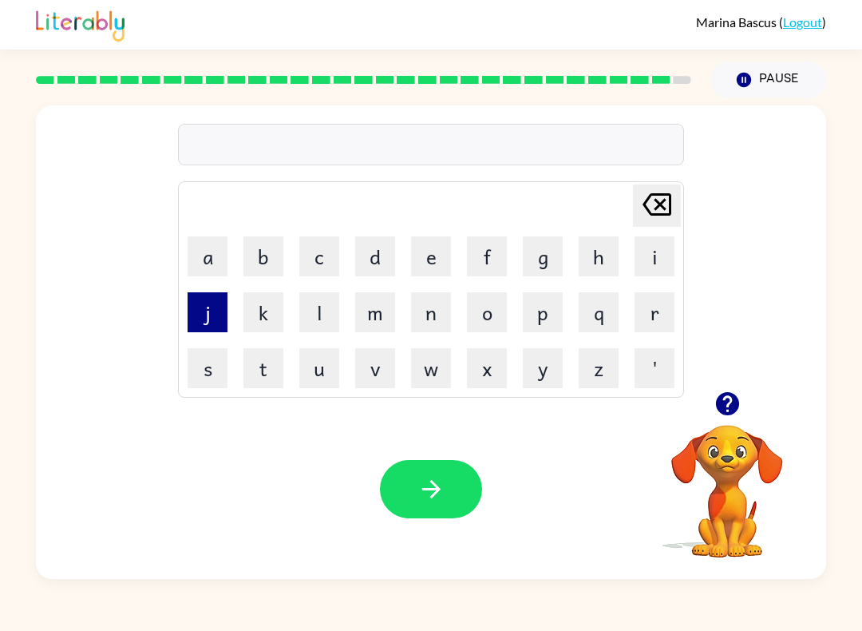
click at [210, 317] on button "j" at bounding box center [208, 312] width 40 height 40
click at [208, 259] on button "a" at bounding box center [208, 256] width 40 height 40
click at [433, 365] on button "w" at bounding box center [431, 368] width 40 height 40
click at [254, 263] on button "b" at bounding box center [264, 256] width 40 height 40
click at [666, 319] on button "r" at bounding box center [655, 312] width 40 height 40
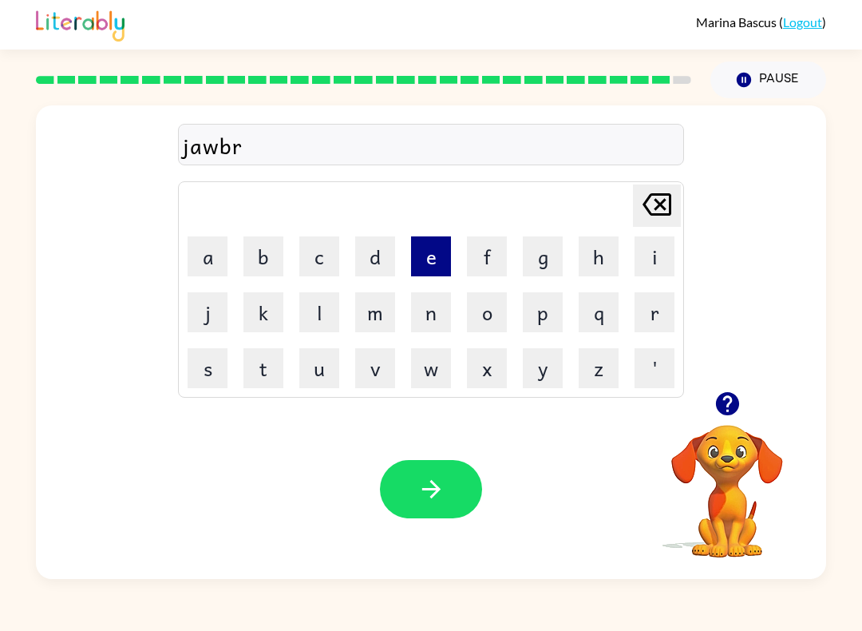
click at [446, 244] on button "e" at bounding box center [431, 256] width 40 height 40
click at [197, 267] on button "a" at bounding box center [208, 256] width 40 height 40
click at [258, 311] on button "k" at bounding box center [264, 312] width 40 height 40
click at [434, 253] on button "e" at bounding box center [431, 256] width 40 height 40
click at [659, 308] on button "r" at bounding box center [655, 312] width 40 height 40
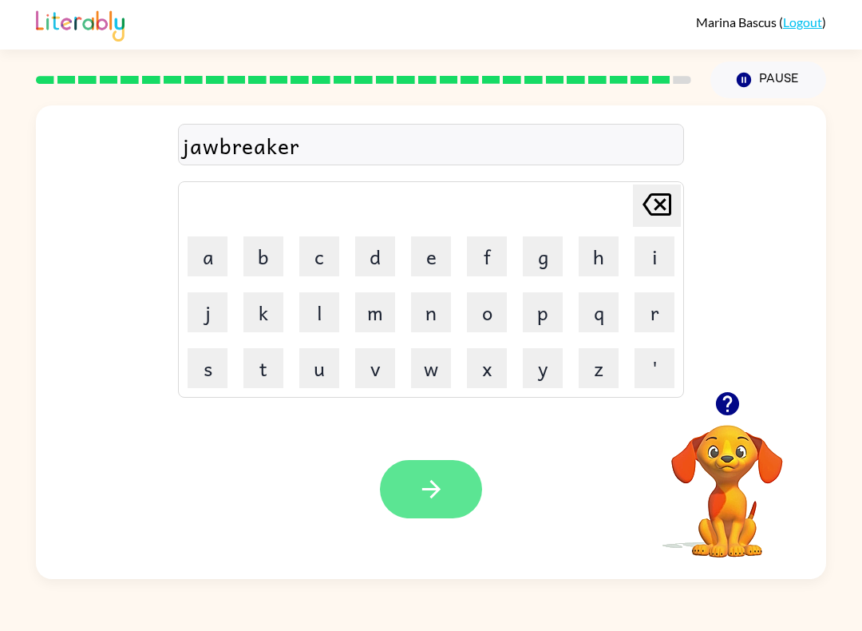
click at [446, 486] on button "button" at bounding box center [431, 489] width 102 height 58
